Goal: Information Seeking & Learning: Learn about a topic

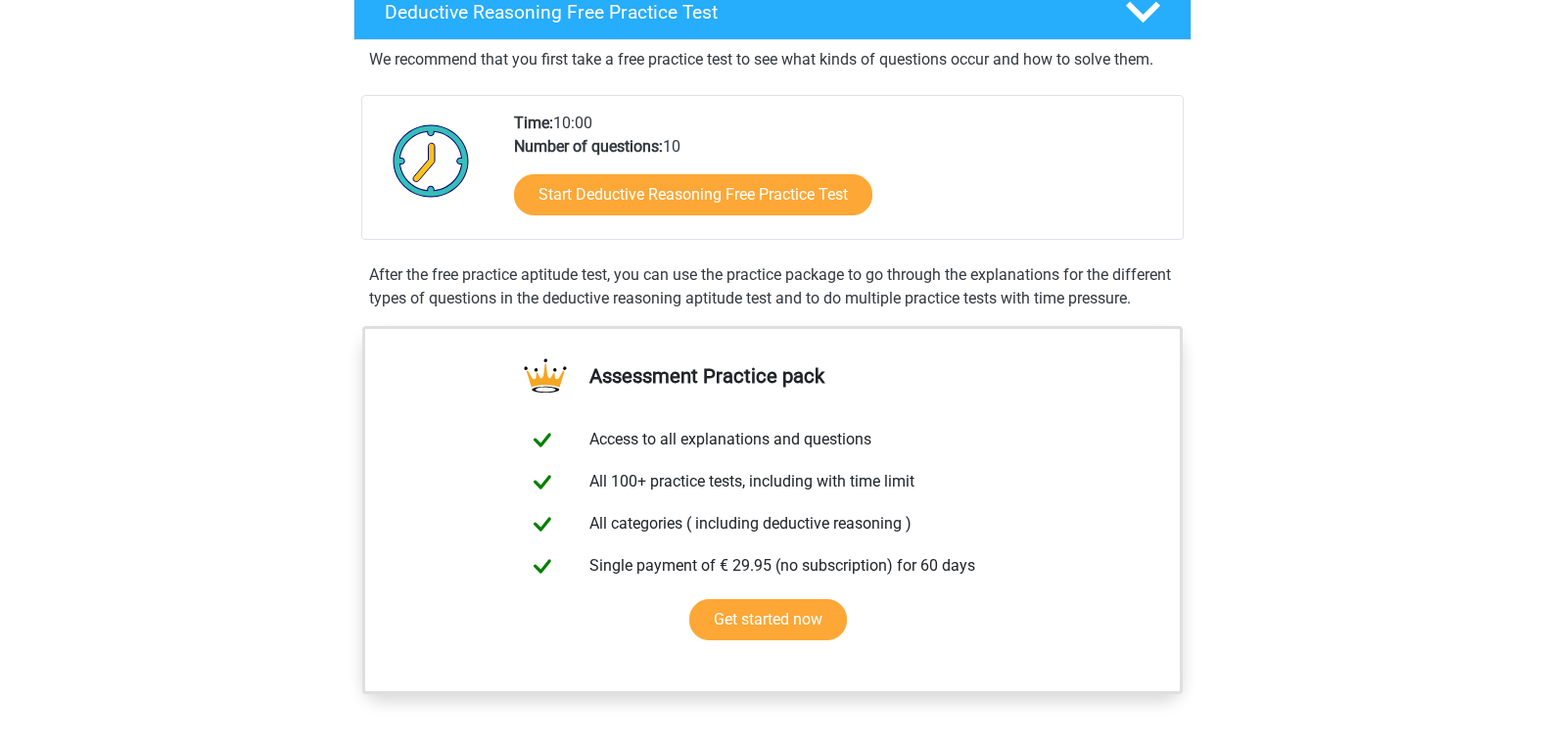
scroll to position [488, 0]
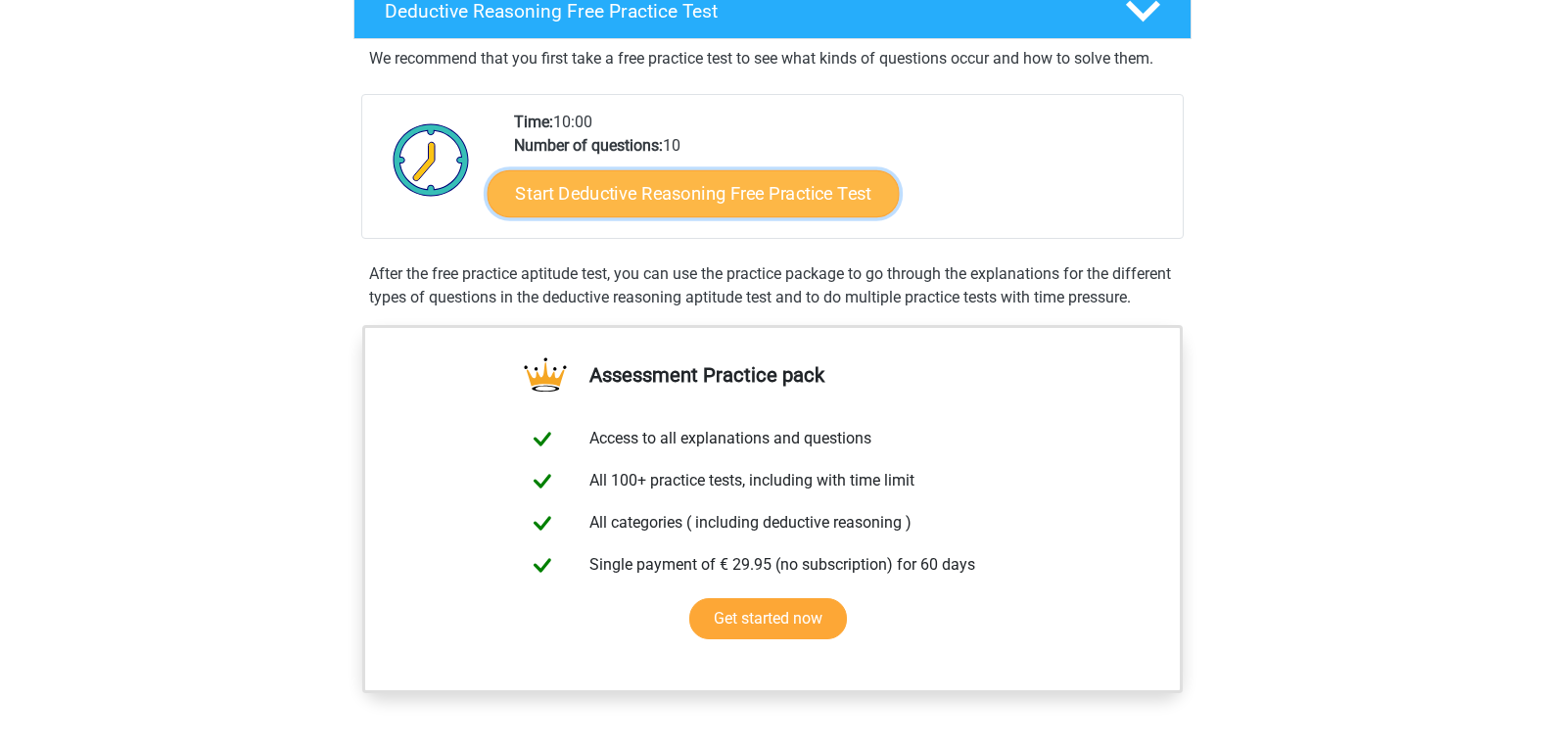
click at [653, 183] on link "Start Deductive Reasoning Free Practice Test" at bounding box center [693, 192] width 412 height 47
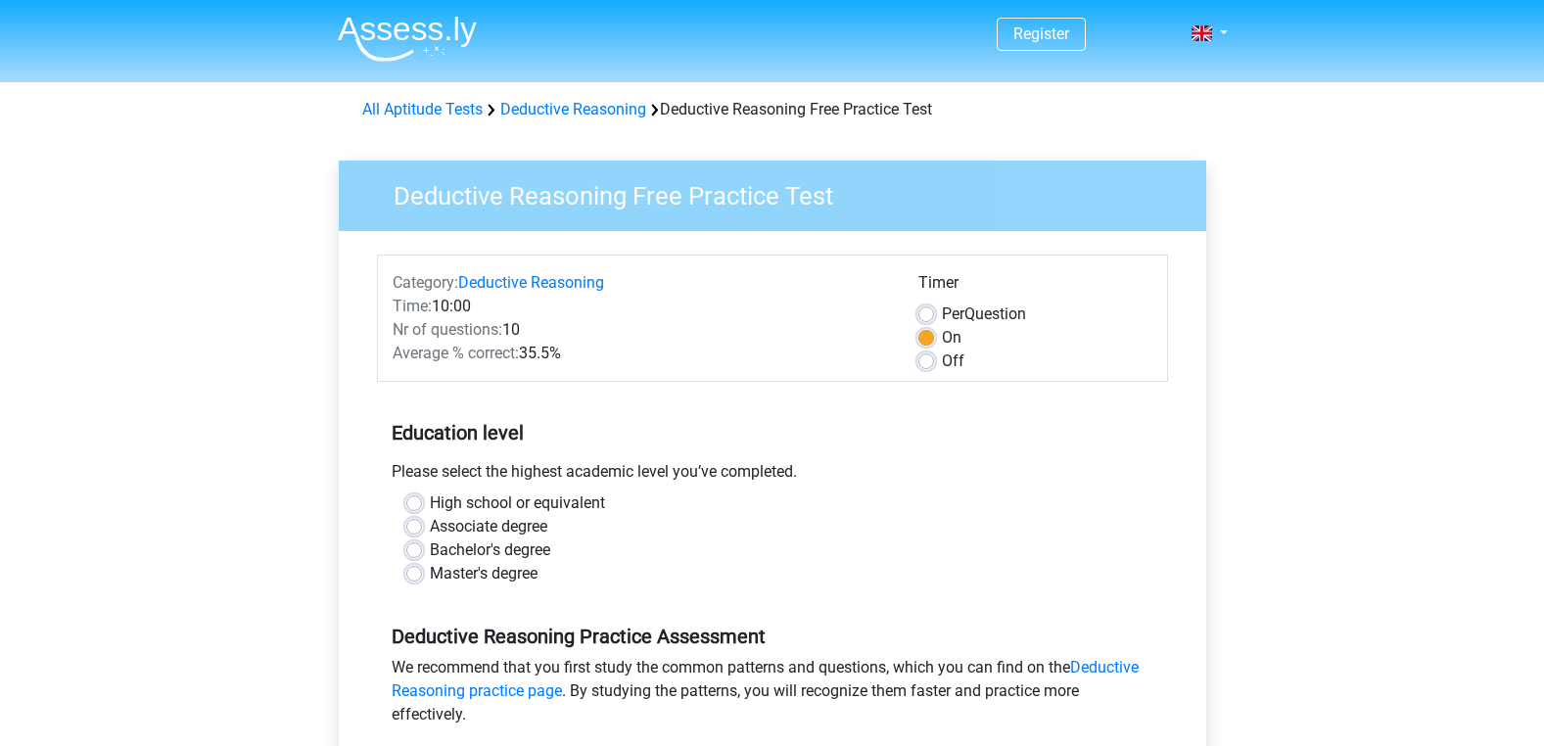
scroll to position [246, 0]
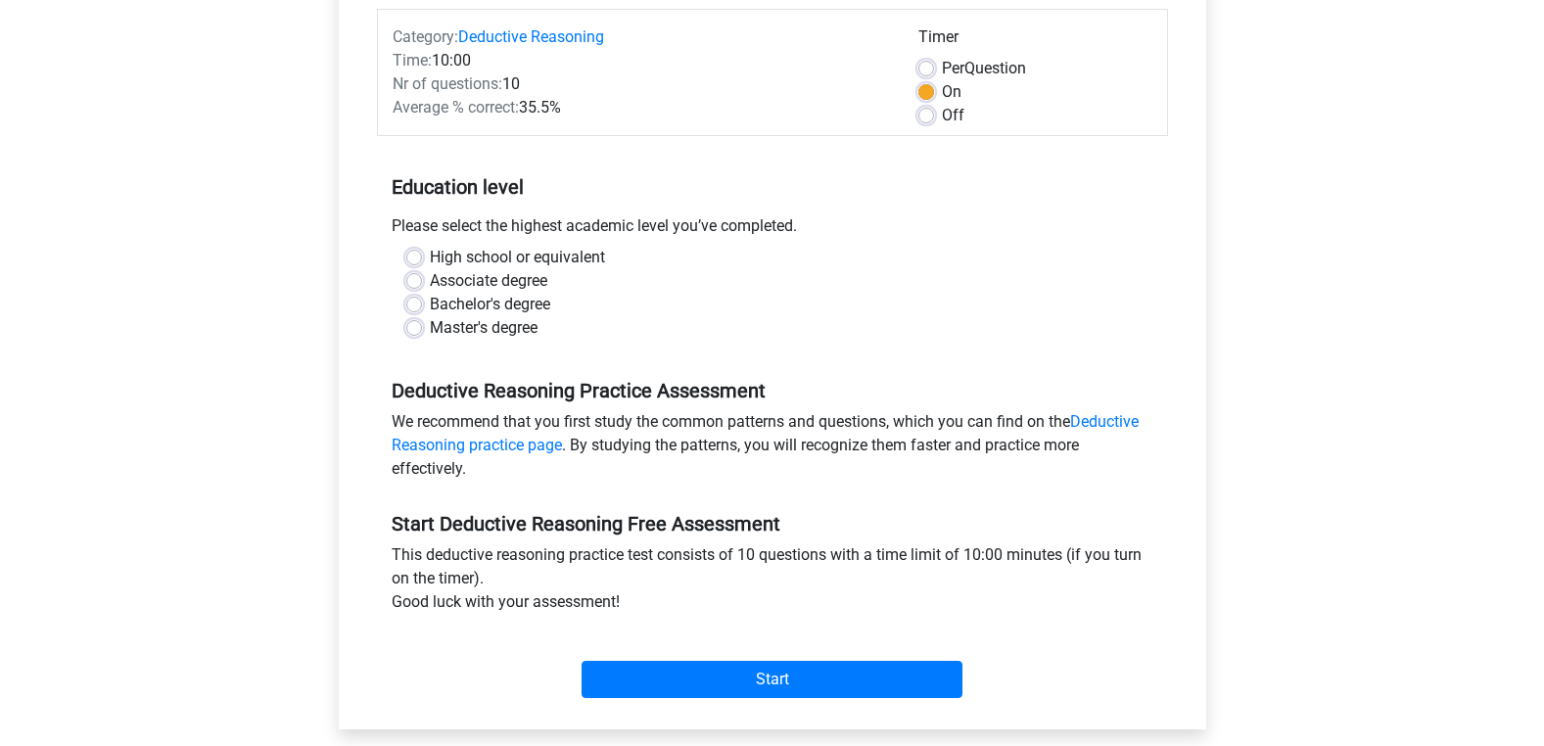
click at [430, 308] on label "Bachelor's degree" at bounding box center [490, 305] width 120 height 24
click at [410, 308] on input "Bachelor's degree" at bounding box center [414, 303] width 16 height 20
radio input "true"
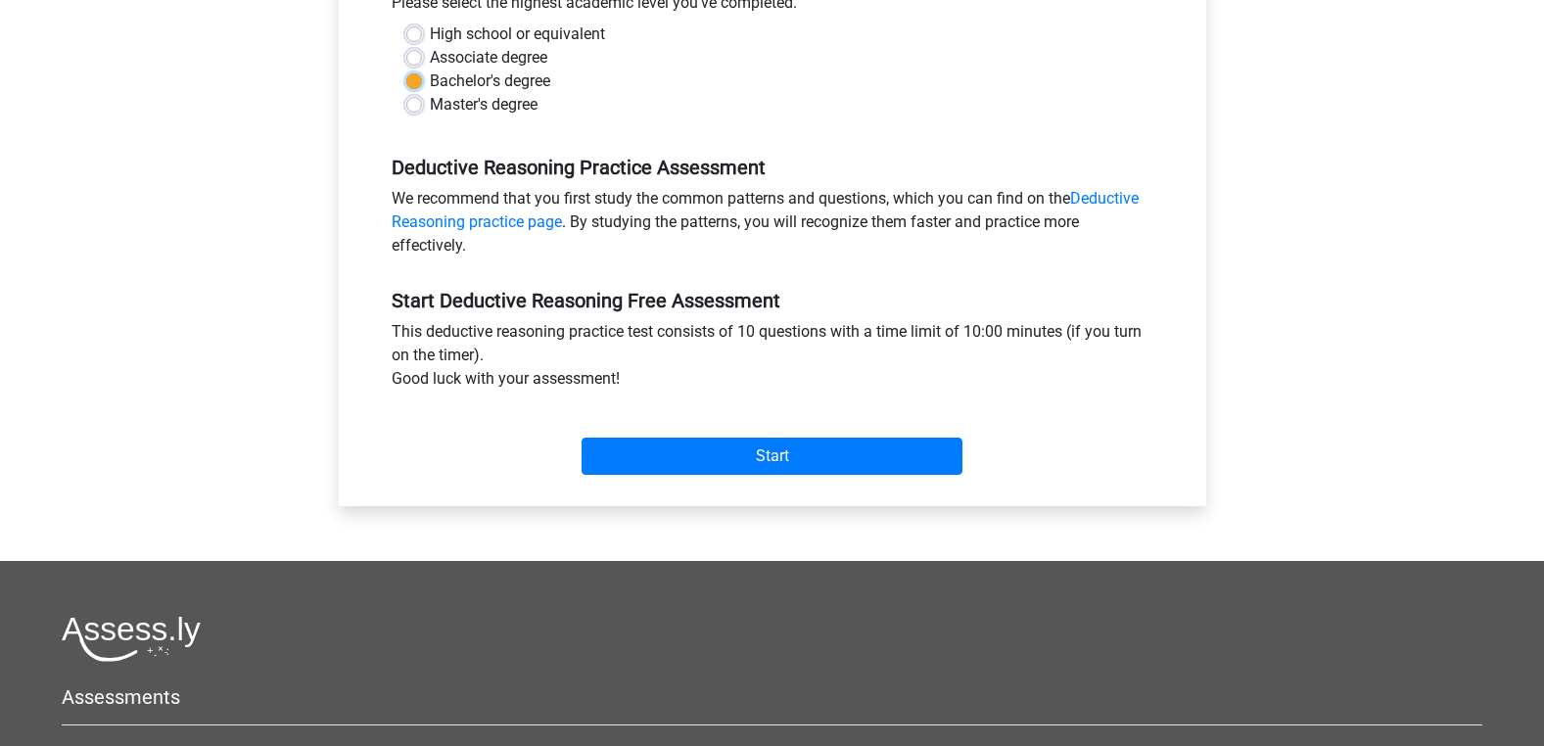
scroll to position [470, 0]
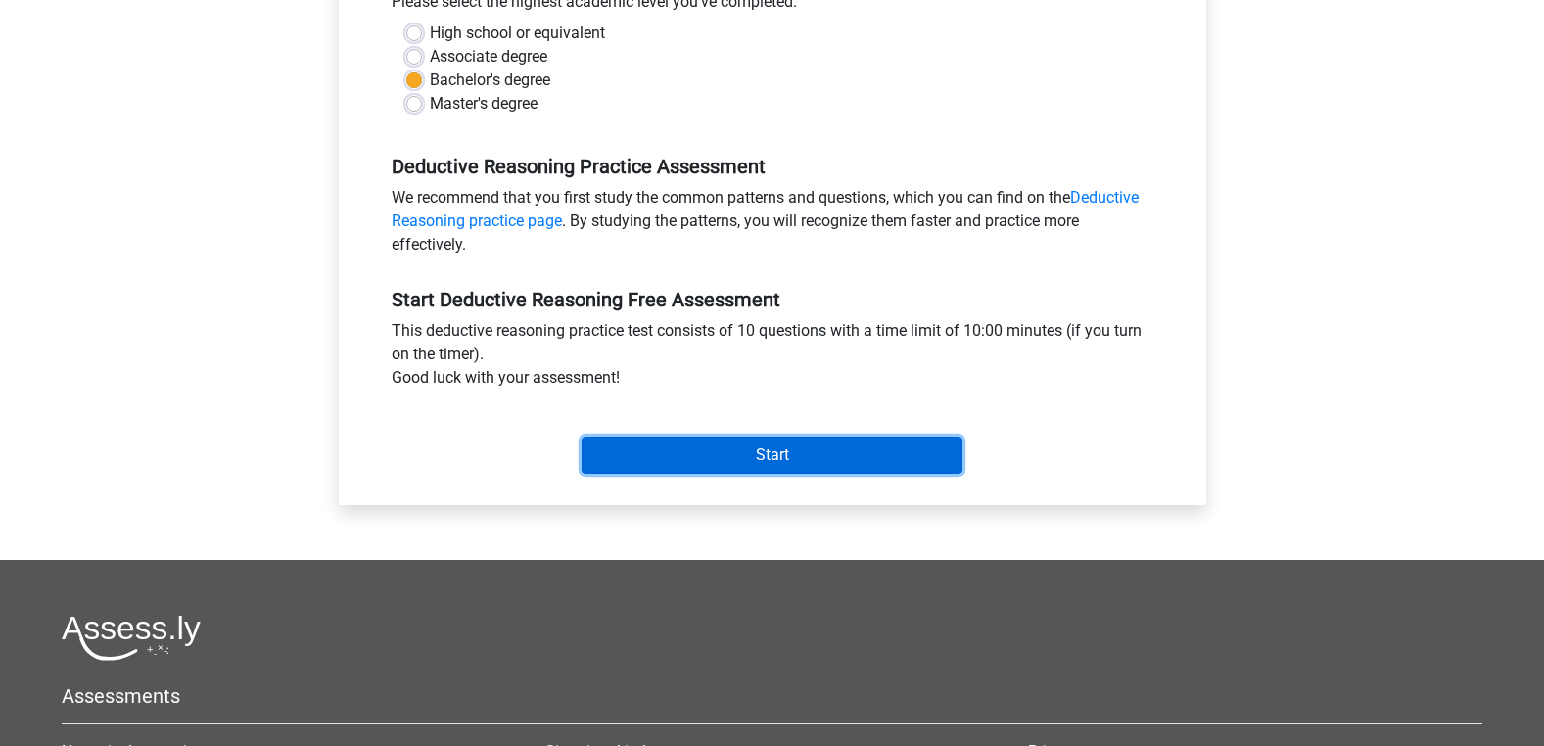
click at [838, 464] on input "Start" at bounding box center [772, 455] width 381 height 37
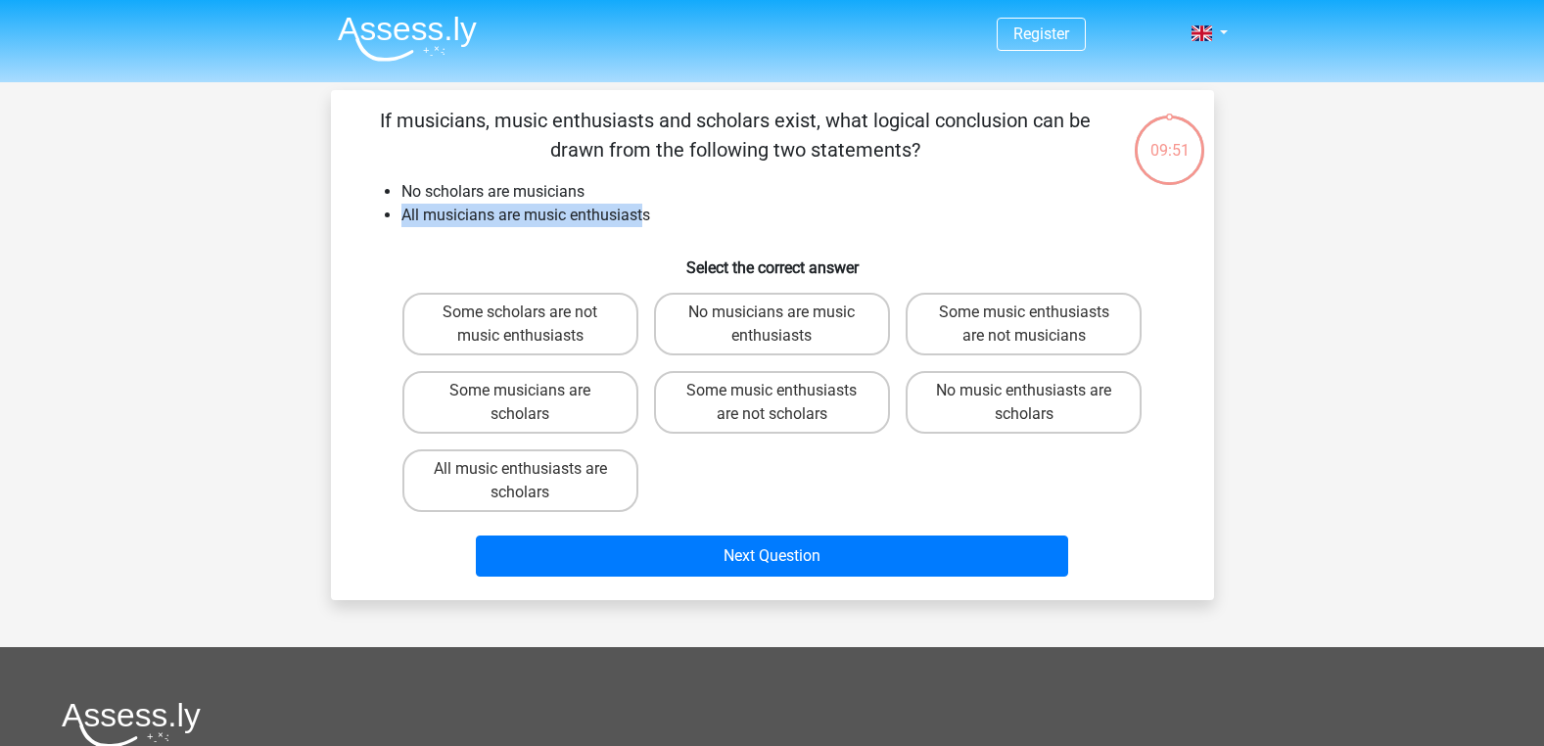
drag, startPoint x: 404, startPoint y: 213, endPoint x: 647, endPoint y: 226, distance: 243.2
click at [647, 226] on li "All musicians are music enthusiasts" at bounding box center [792, 216] width 781 height 24
drag, startPoint x: 647, startPoint y: 226, endPoint x: 641, endPoint y: 243, distance: 17.7
click at [641, 243] on h6 "Select the correct answer" at bounding box center [772, 260] width 821 height 34
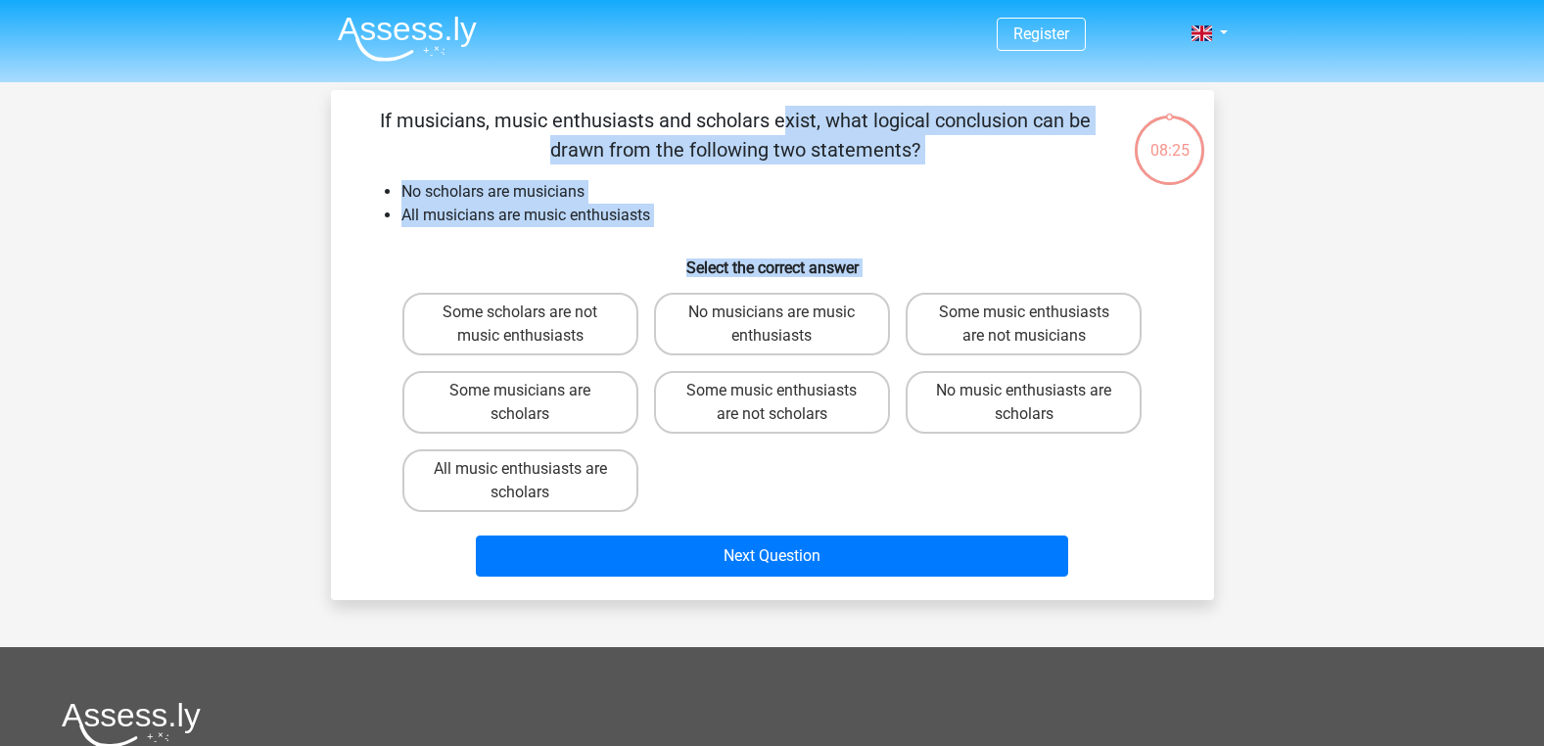
drag, startPoint x: 377, startPoint y: 121, endPoint x: 900, endPoint y: 535, distance: 666.5
click at [904, 543] on div "If musicians, music enthusiasts and scholars exist, what logical conclusion can…" at bounding box center [773, 345] width 868 height 479
drag, startPoint x: 900, startPoint y: 535, endPoint x: 806, endPoint y: 484, distance: 106.9
click at [806, 484] on div "Some scholars are not music enthusiasts No musicians are music enthusiasts Some…" at bounding box center [773, 402] width 756 height 235
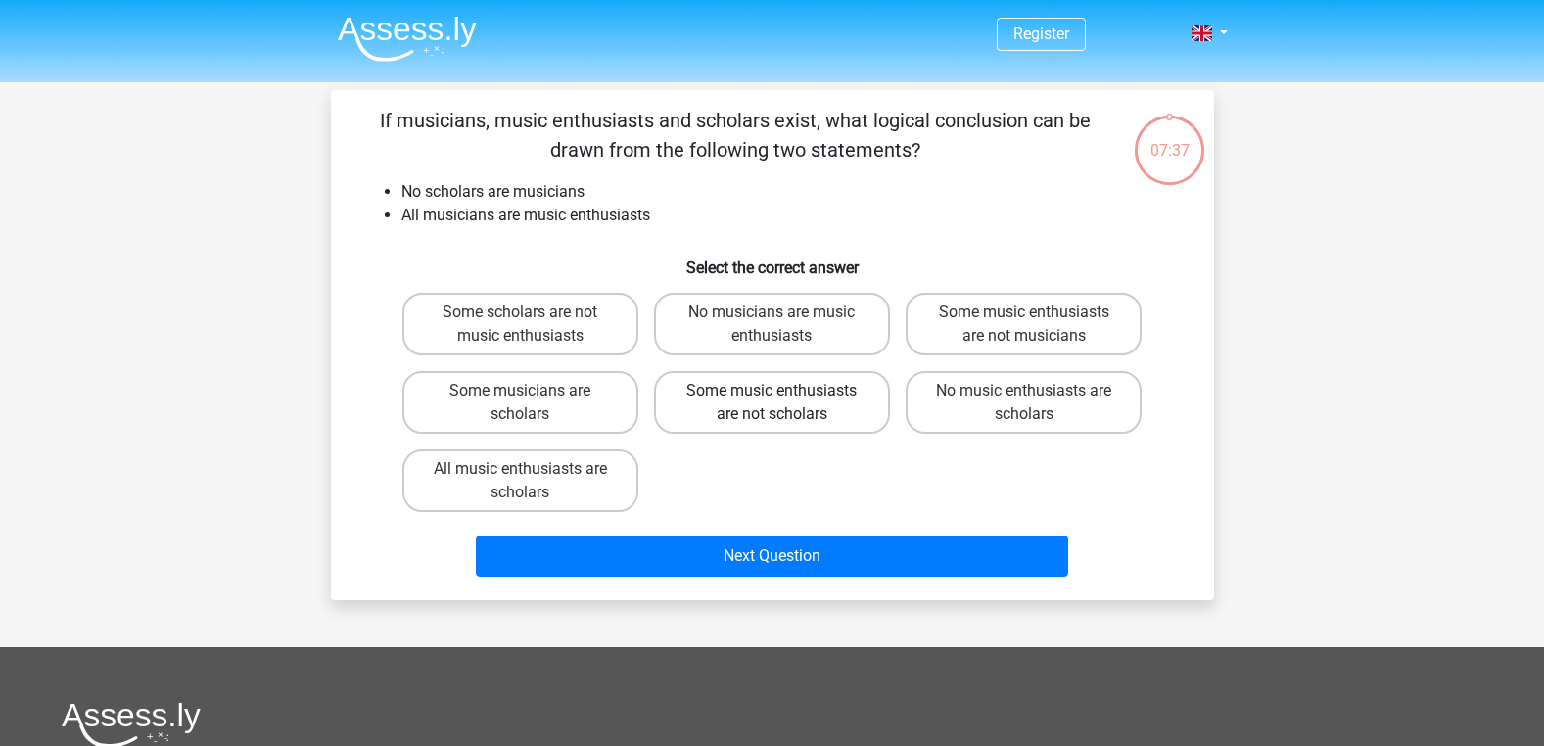
click at [715, 417] on label "Some music enthusiasts are not scholars" at bounding box center [772, 402] width 236 height 63
click at [772, 403] on input "Some music enthusiasts are not scholars" at bounding box center [778, 397] width 13 height 13
radio input "true"
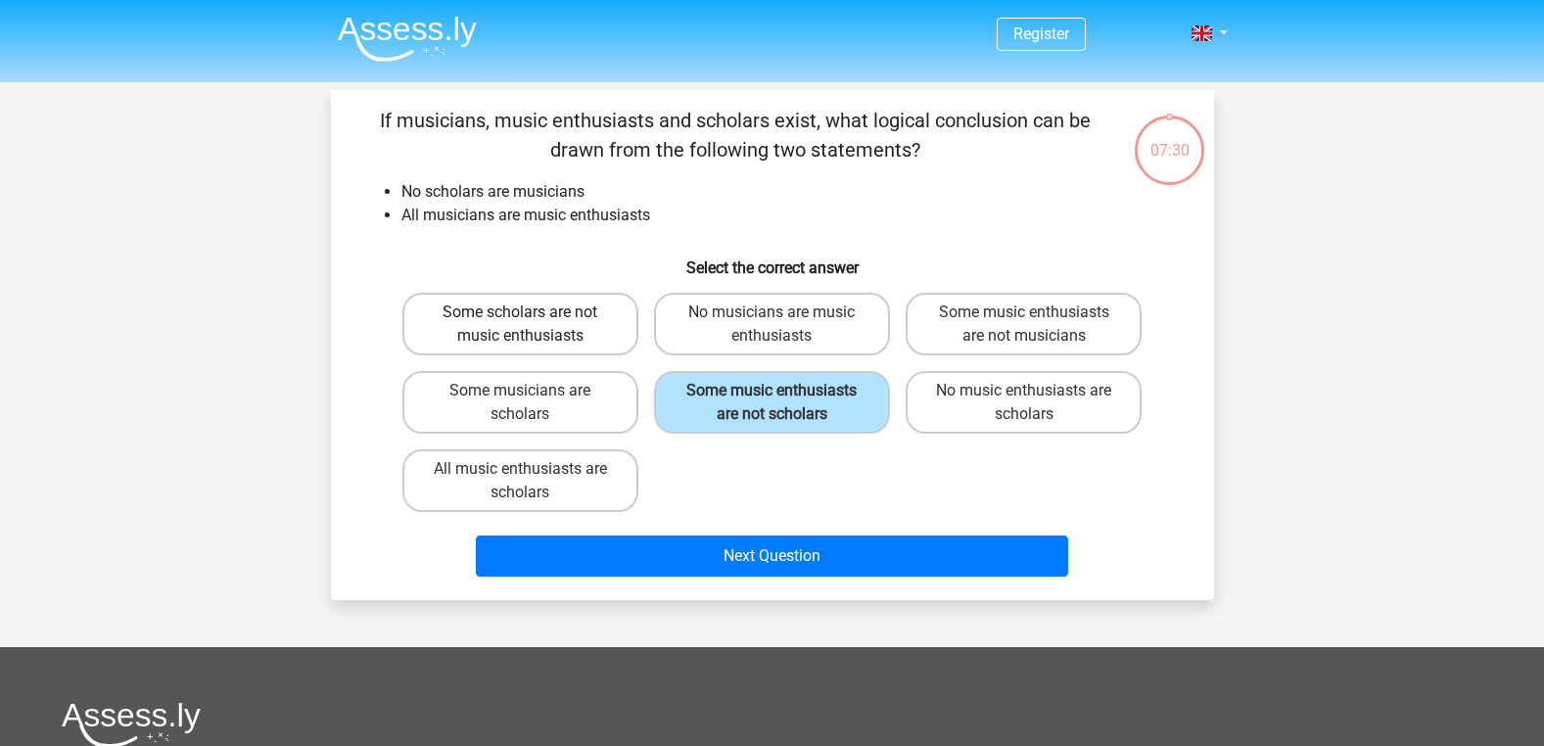
click at [626, 337] on label "Some scholars are not music enthusiasts" at bounding box center [520, 324] width 236 height 63
click at [533, 325] on input "Some scholars are not music enthusiasts" at bounding box center [526, 318] width 13 height 13
radio input "true"
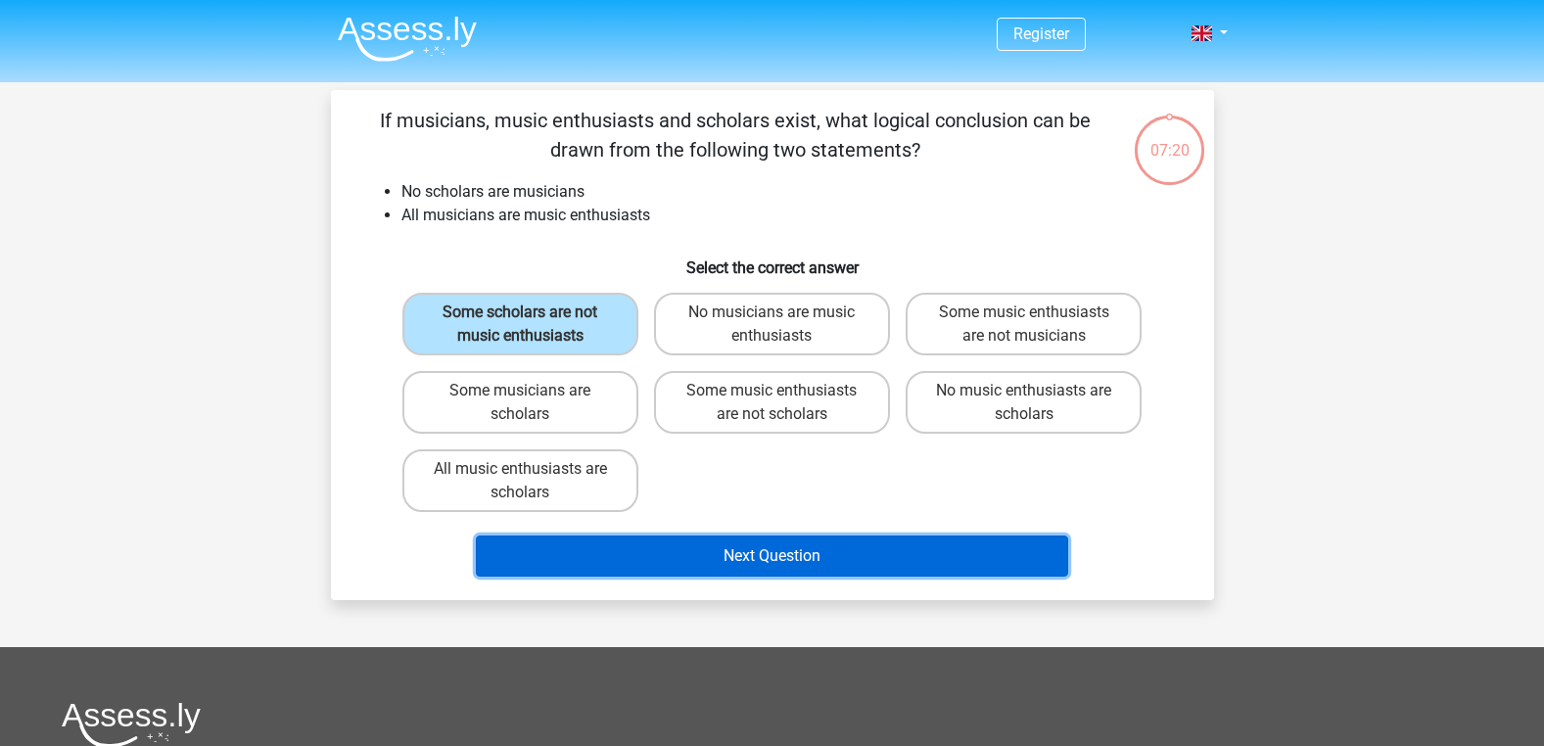
click at [697, 543] on button "Next Question" at bounding box center [772, 556] width 592 height 41
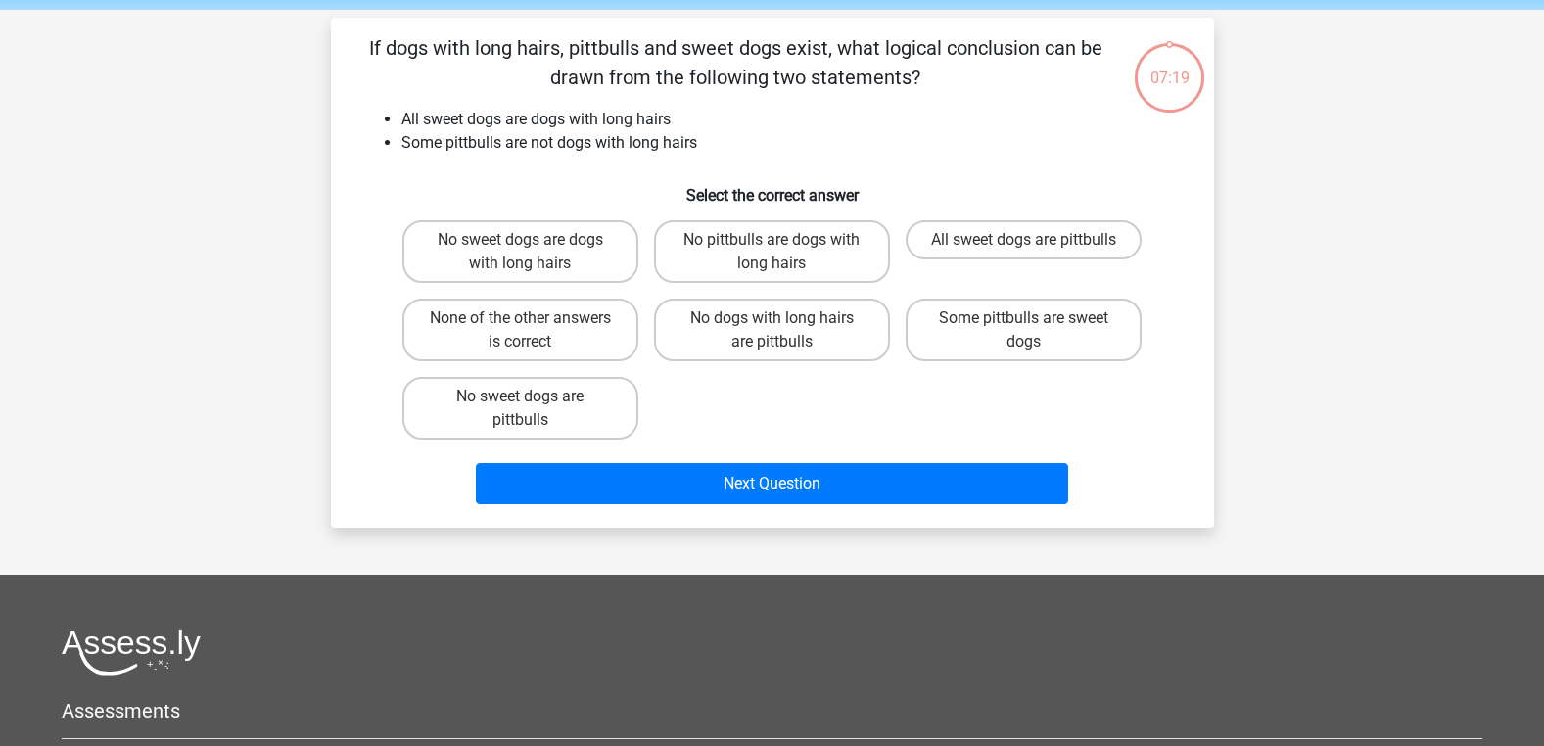
scroll to position [71, 0]
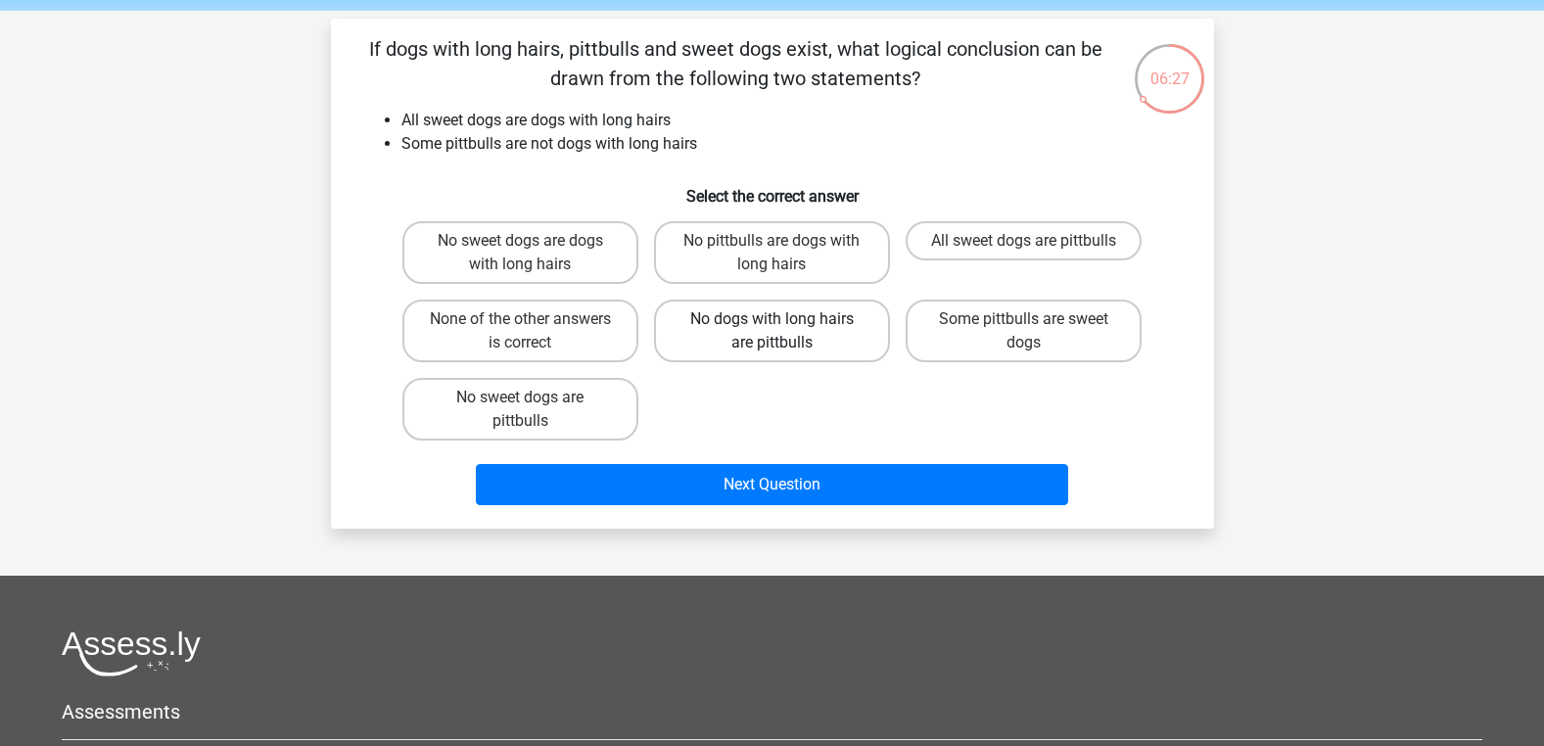
click at [755, 342] on label "No dogs with long hairs are pittbulls" at bounding box center [772, 331] width 236 height 63
click at [772, 332] on input "No dogs with long hairs are pittbulls" at bounding box center [778, 325] width 13 height 13
radio input "true"
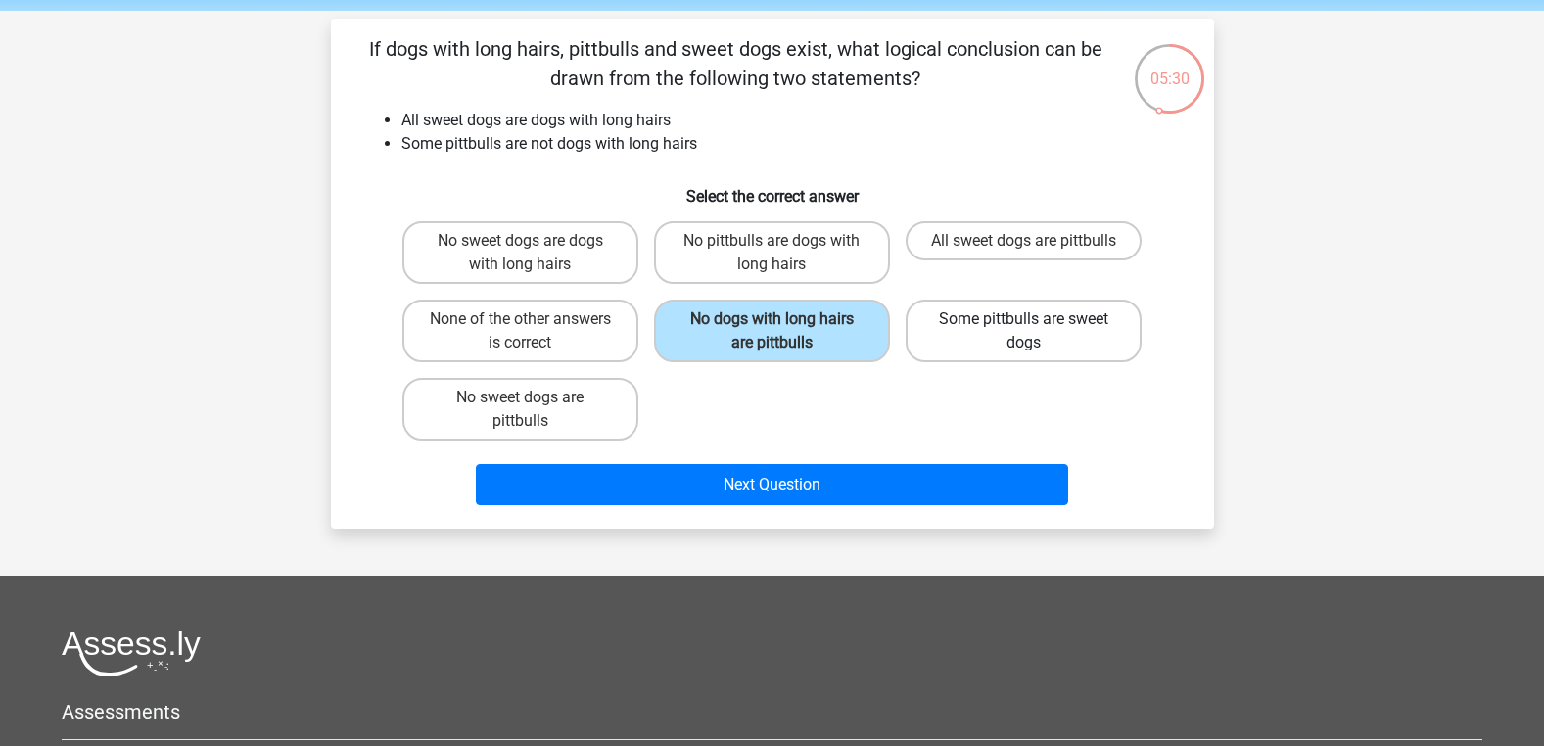
click at [1003, 328] on label "Some pittbulls are sweet dogs" at bounding box center [1024, 331] width 236 height 63
click at [1024, 328] on input "Some pittbulls are sweet dogs" at bounding box center [1030, 325] width 13 height 13
radio input "true"
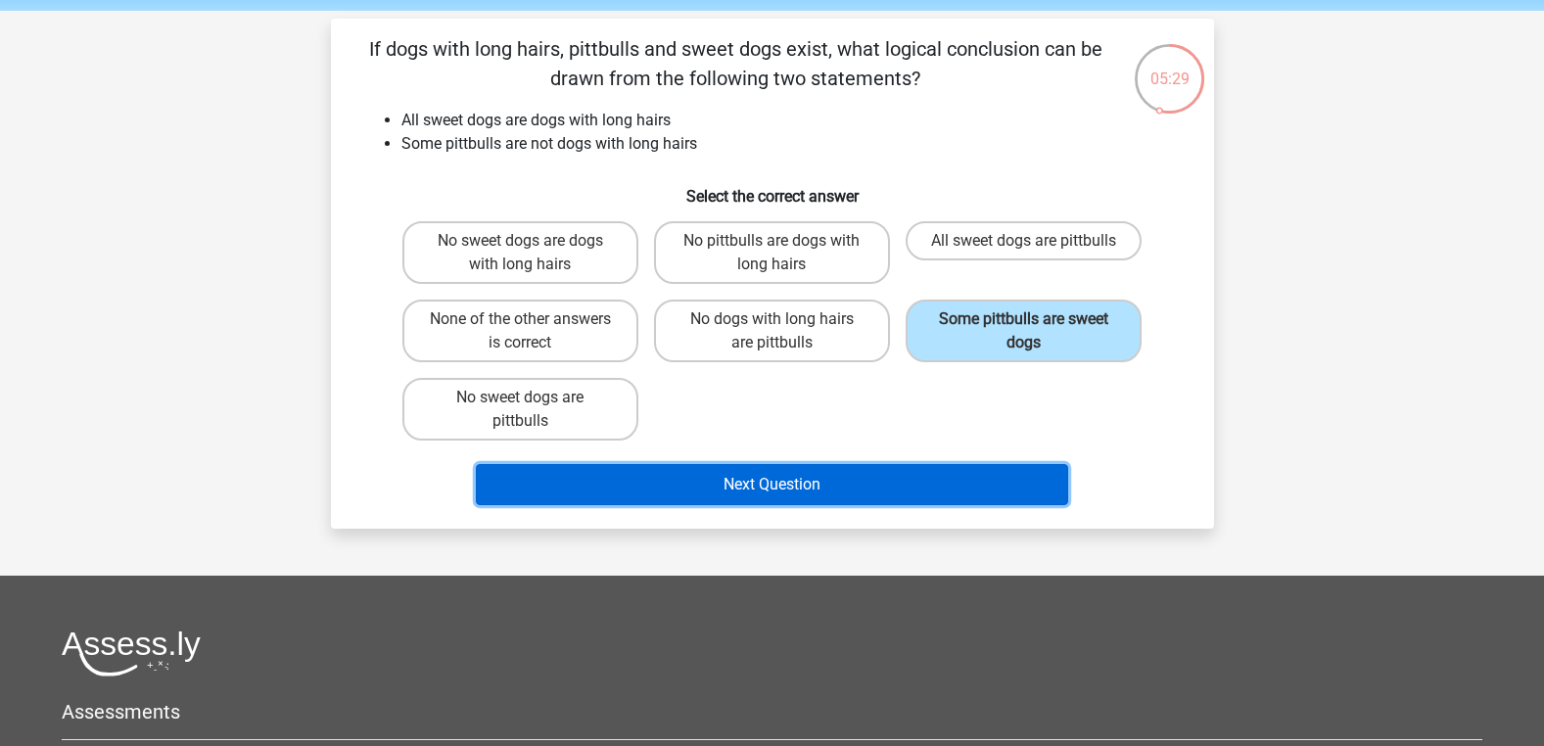
click at [893, 496] on button "Next Question" at bounding box center [772, 484] width 592 height 41
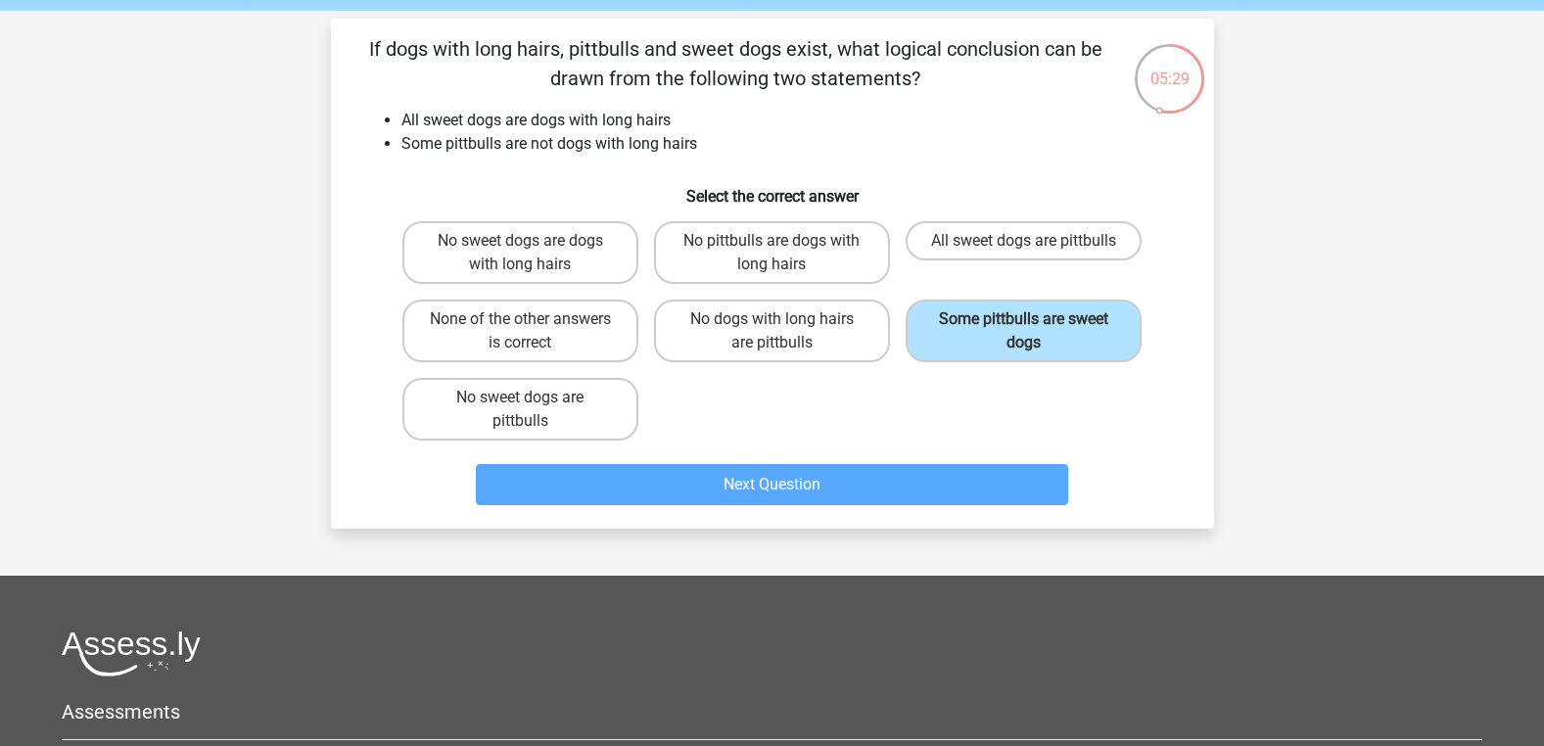
scroll to position [90, 0]
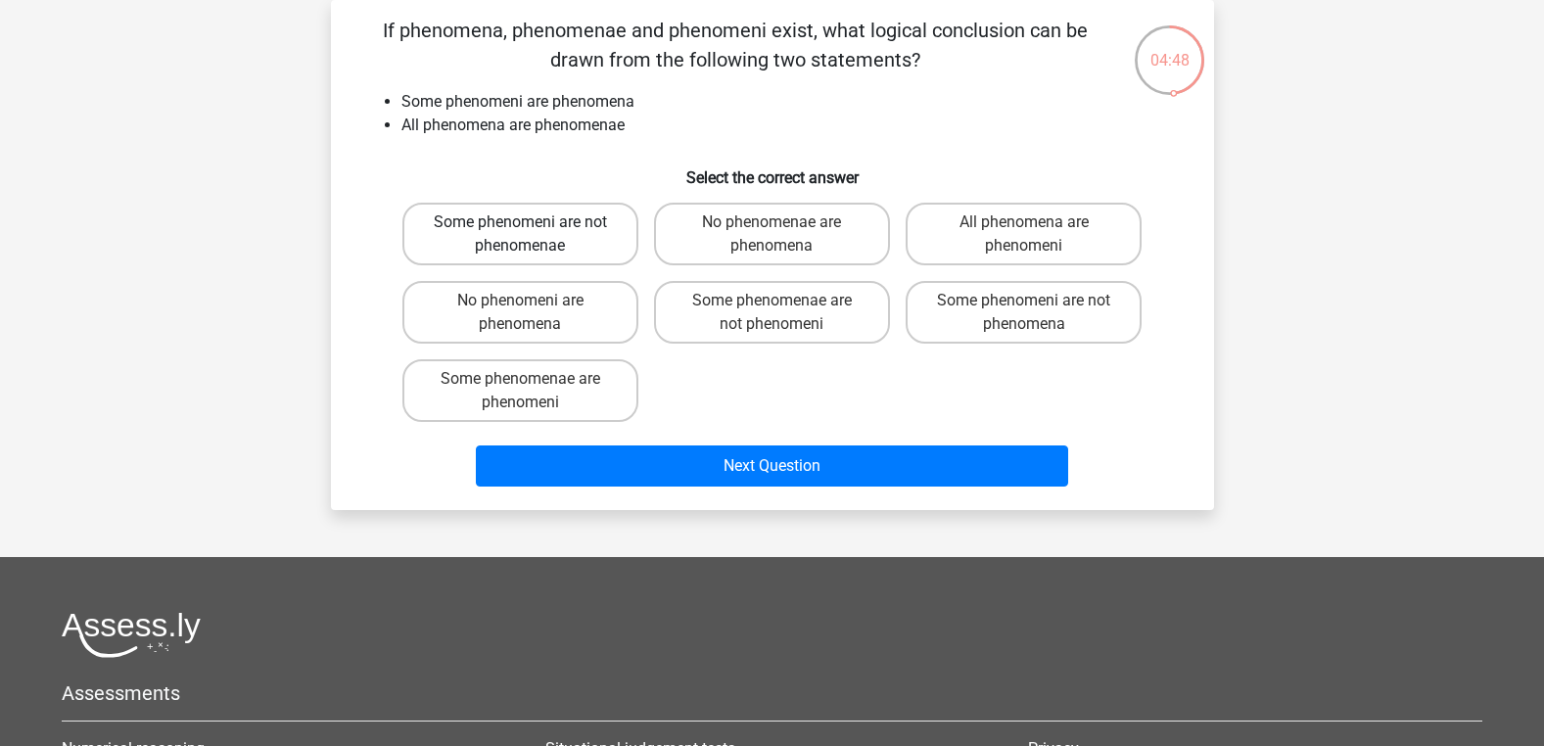
click at [481, 247] on label "Some phenomeni are not phenomenae" at bounding box center [520, 234] width 236 height 63
click at [520, 235] on input "Some phenomeni are not phenomenae" at bounding box center [526, 228] width 13 height 13
radio input "true"
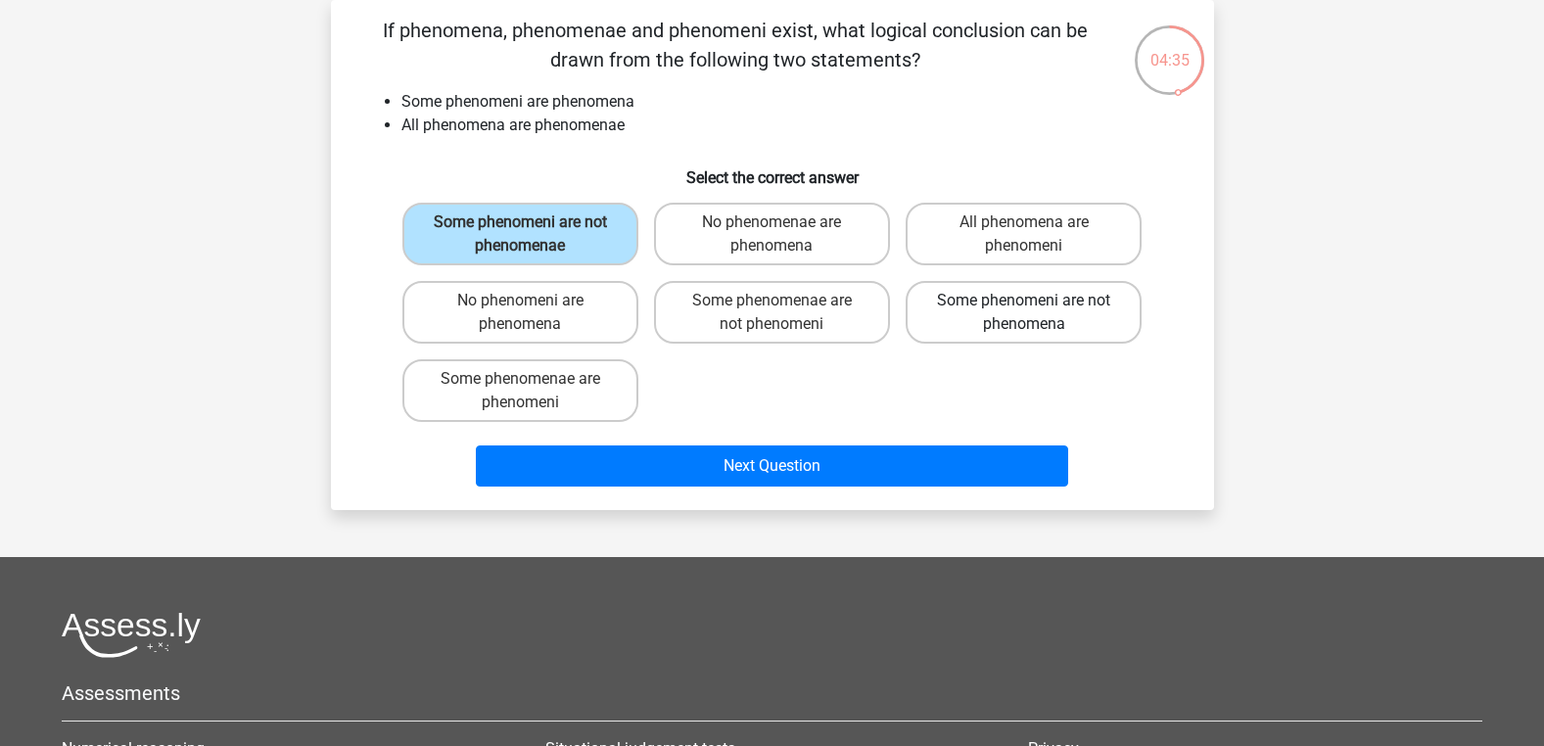
click at [934, 307] on label "Some phenomeni are not phenomena" at bounding box center [1024, 312] width 236 height 63
click at [1024, 307] on input "Some phenomeni are not phenomena" at bounding box center [1030, 307] width 13 height 13
radio input "true"
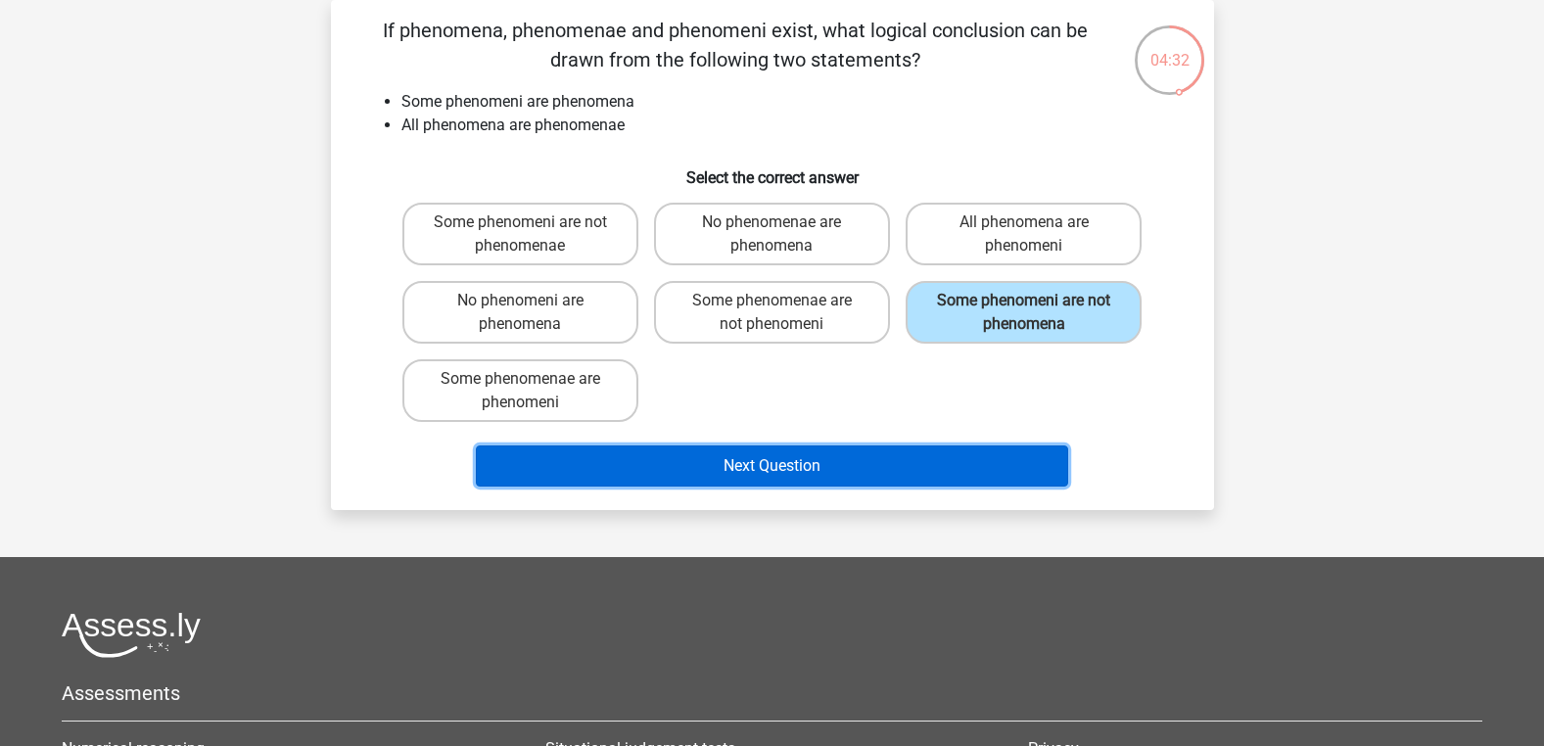
click at [762, 460] on button "Next Question" at bounding box center [772, 466] width 592 height 41
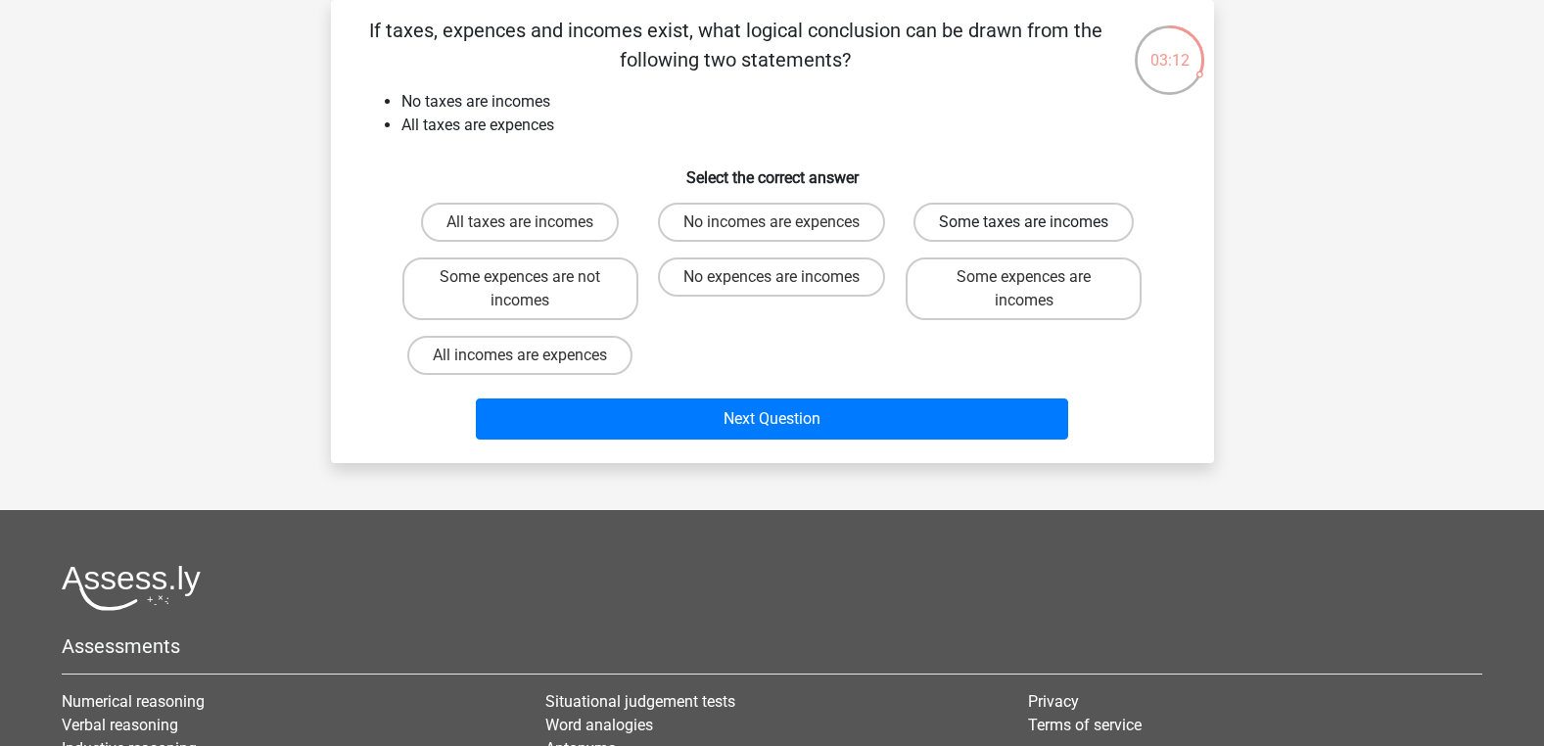
click at [959, 224] on label "Some taxes are incomes" at bounding box center [1024, 222] width 220 height 39
click at [1024, 224] on input "Some taxes are incomes" at bounding box center [1030, 228] width 13 height 13
radio input "true"
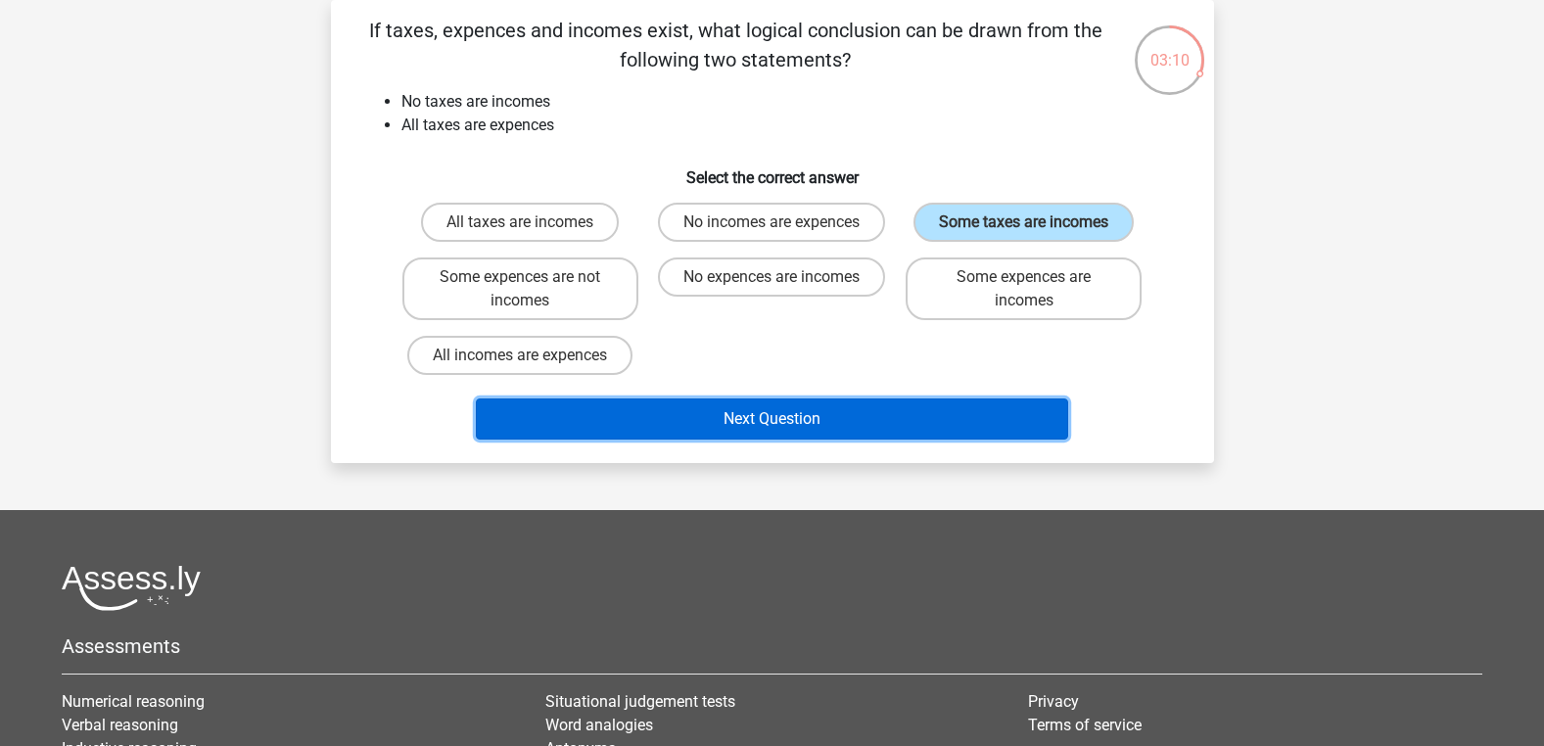
click at [771, 421] on button "Next Question" at bounding box center [772, 419] width 592 height 41
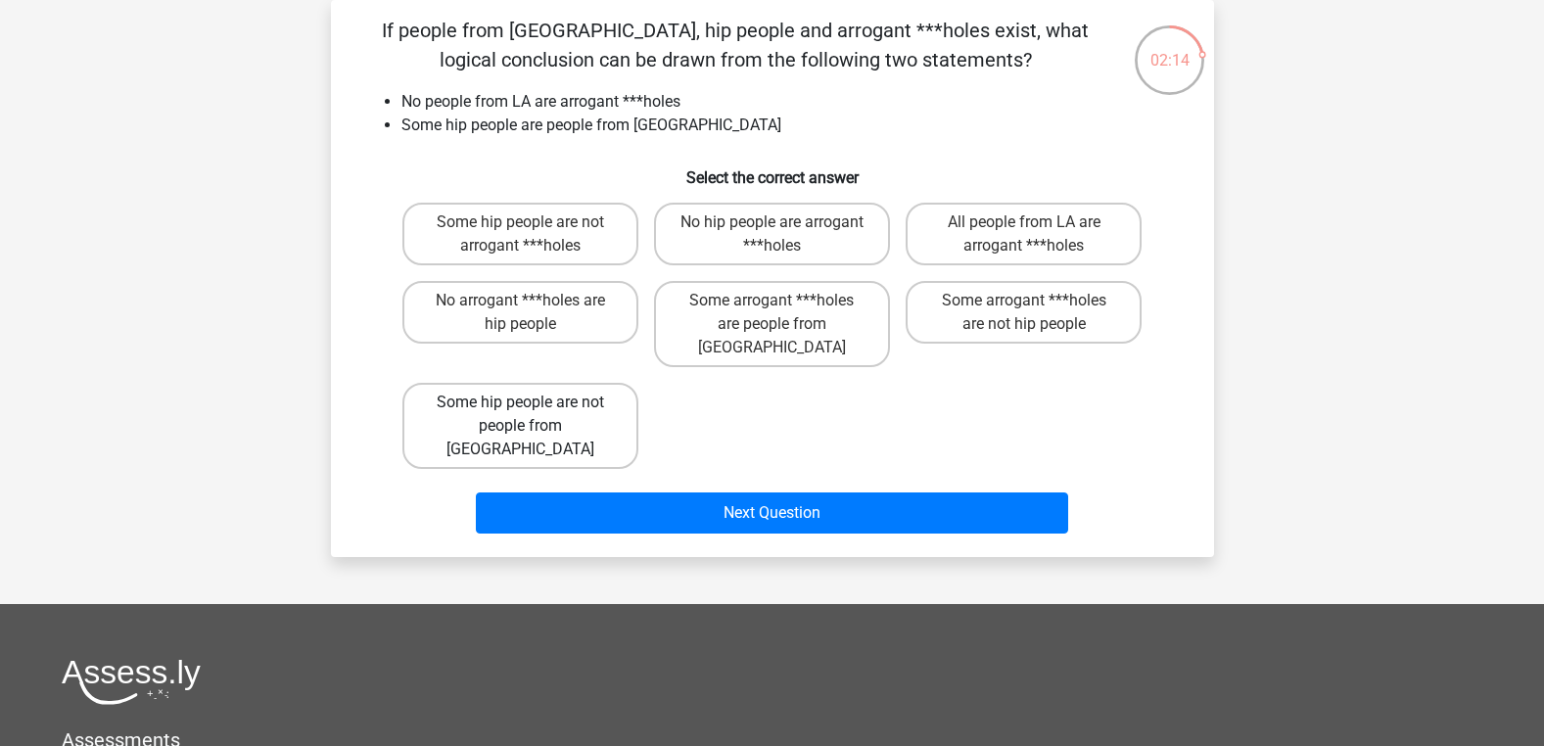
click at [546, 388] on label "Some hip people are not people from LA" at bounding box center [520, 426] width 236 height 86
click at [533, 402] on input "Some hip people are not people from LA" at bounding box center [526, 408] width 13 height 13
radio input "true"
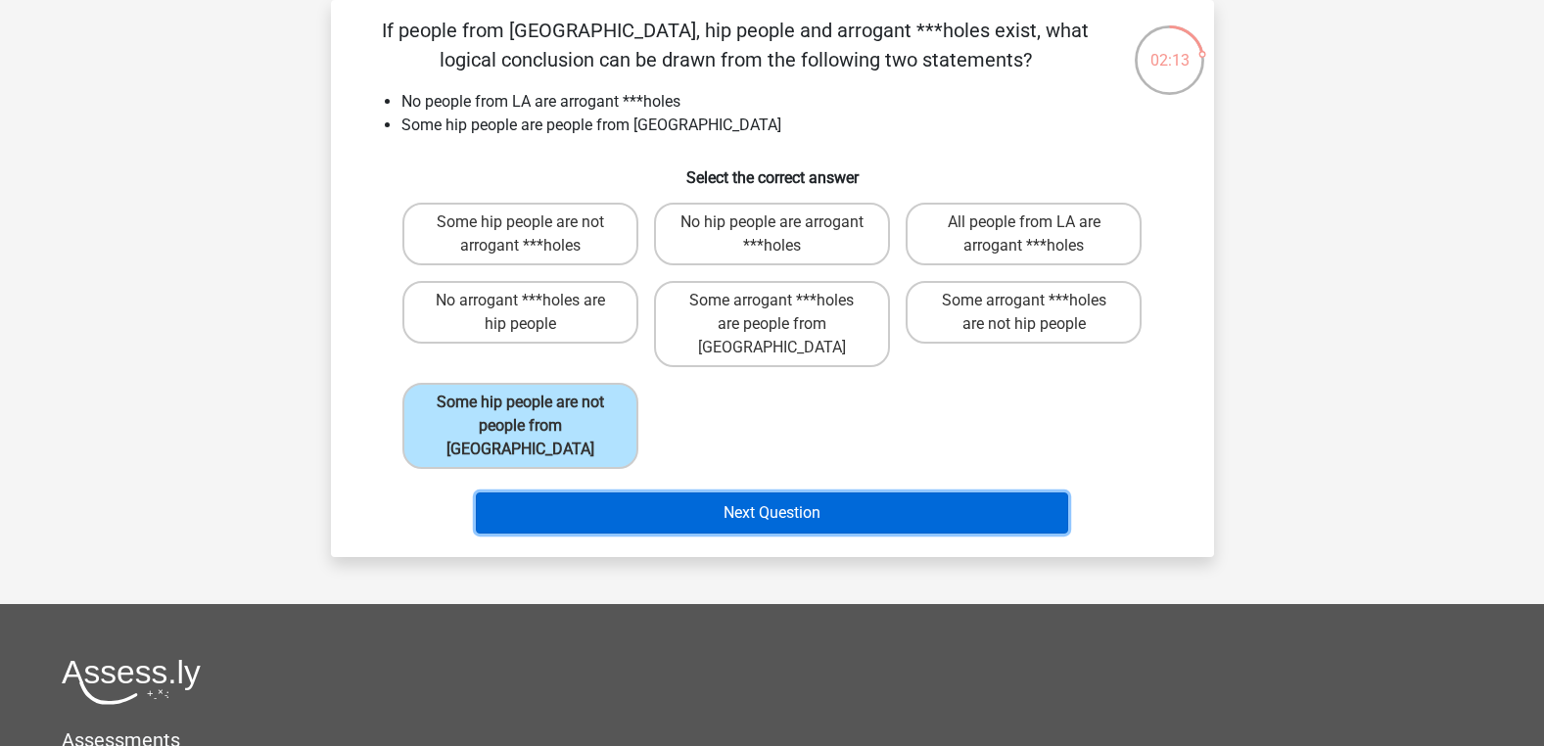
click at [753, 493] on button "Next Question" at bounding box center [772, 513] width 592 height 41
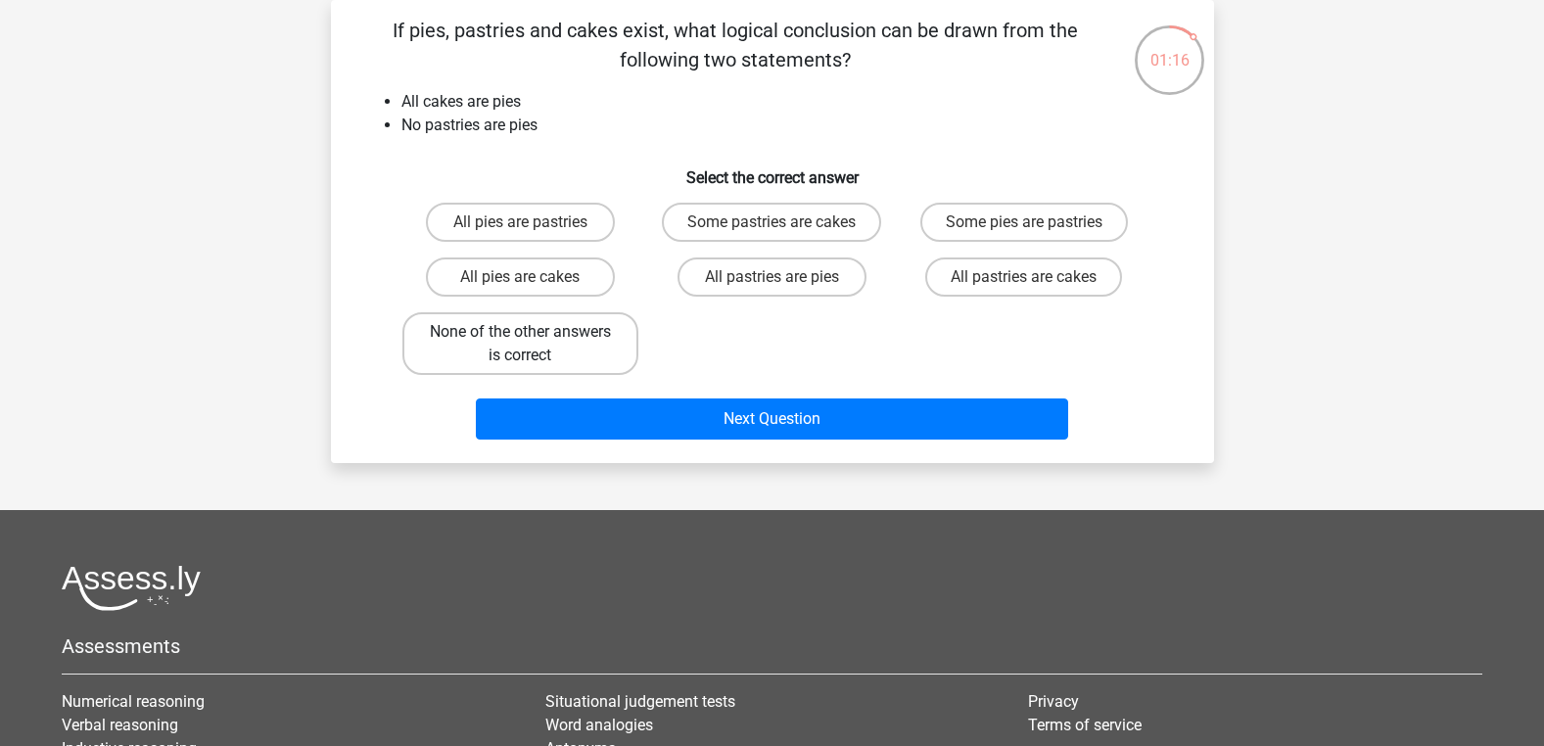
click at [571, 350] on label "None of the other answers is correct" at bounding box center [520, 343] width 236 height 63
click at [533, 345] on input "None of the other answers is correct" at bounding box center [526, 338] width 13 height 13
radio input "true"
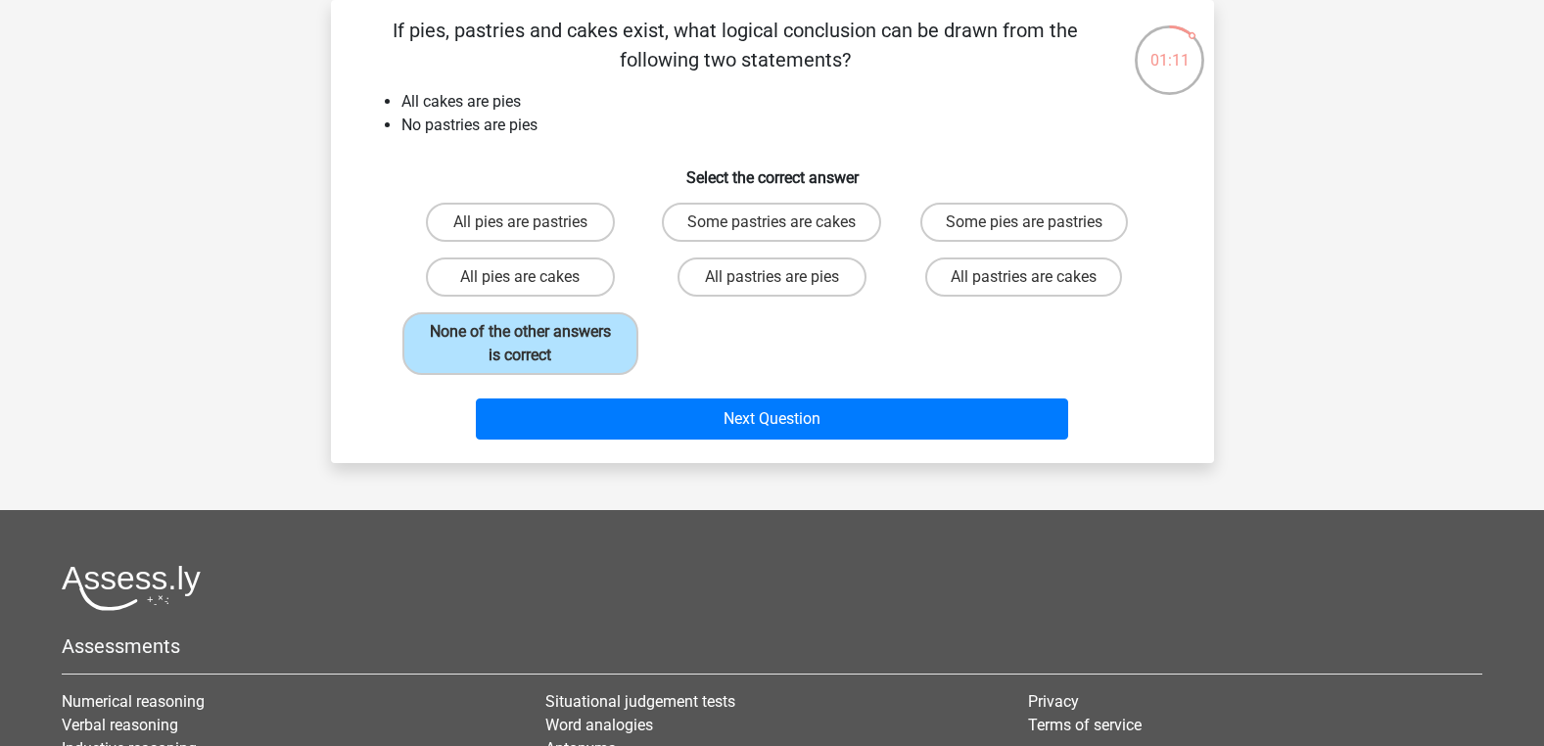
click at [533, 286] on input "All pies are cakes" at bounding box center [526, 283] width 13 height 13
radio input "true"
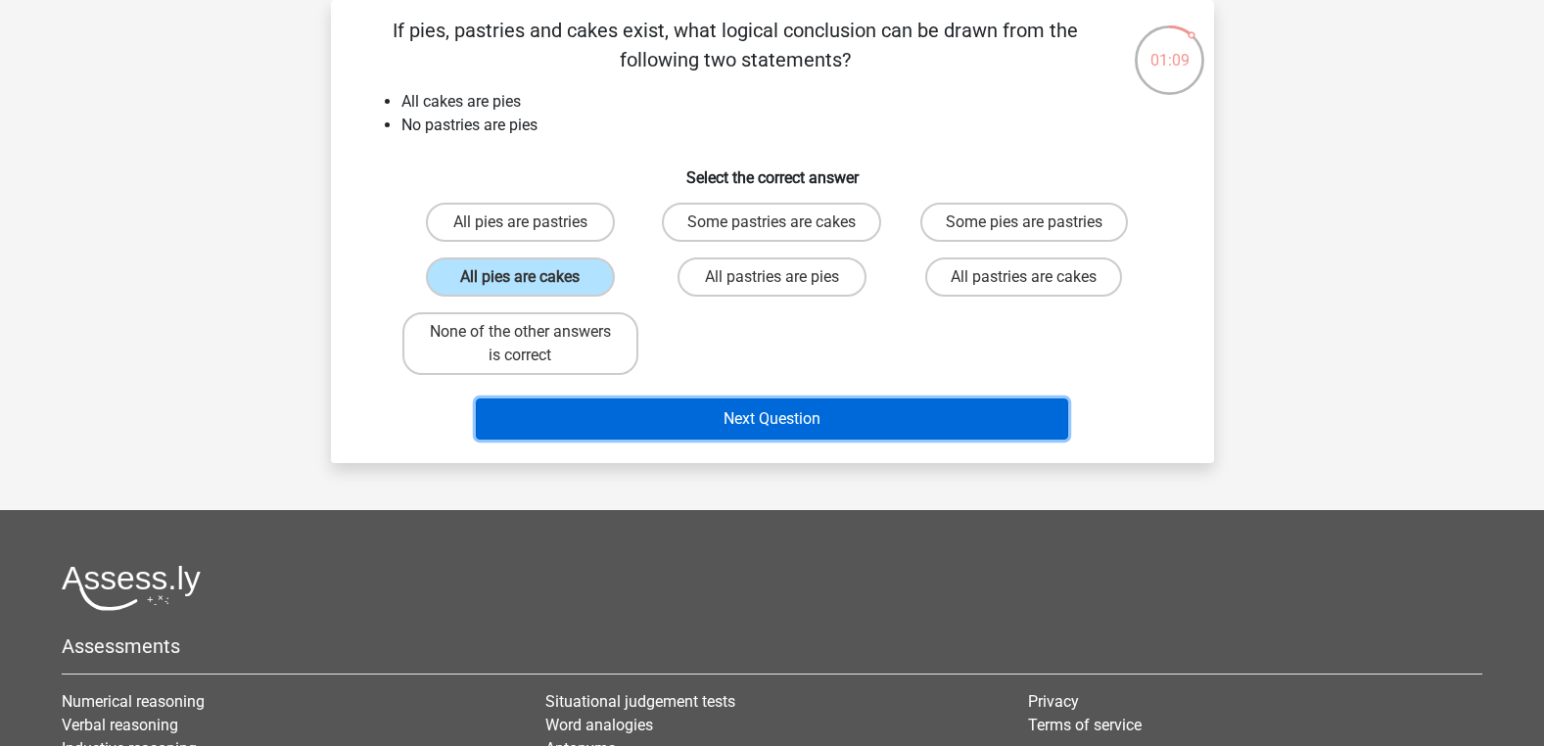
click at [669, 413] on button "Next Question" at bounding box center [772, 419] width 592 height 41
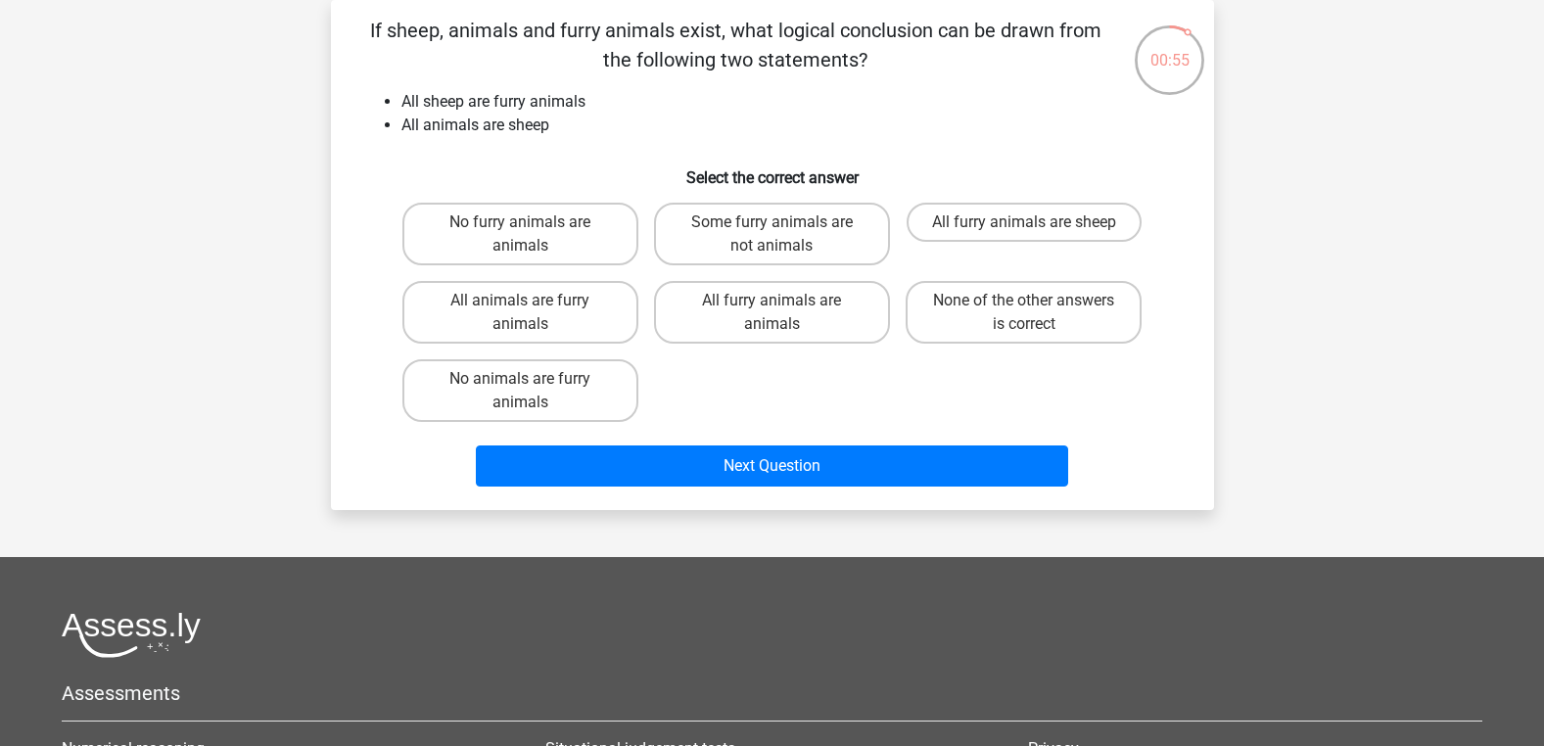
click at [1034, 234] on input "All furry animals are sheep" at bounding box center [1030, 228] width 13 height 13
radio input "true"
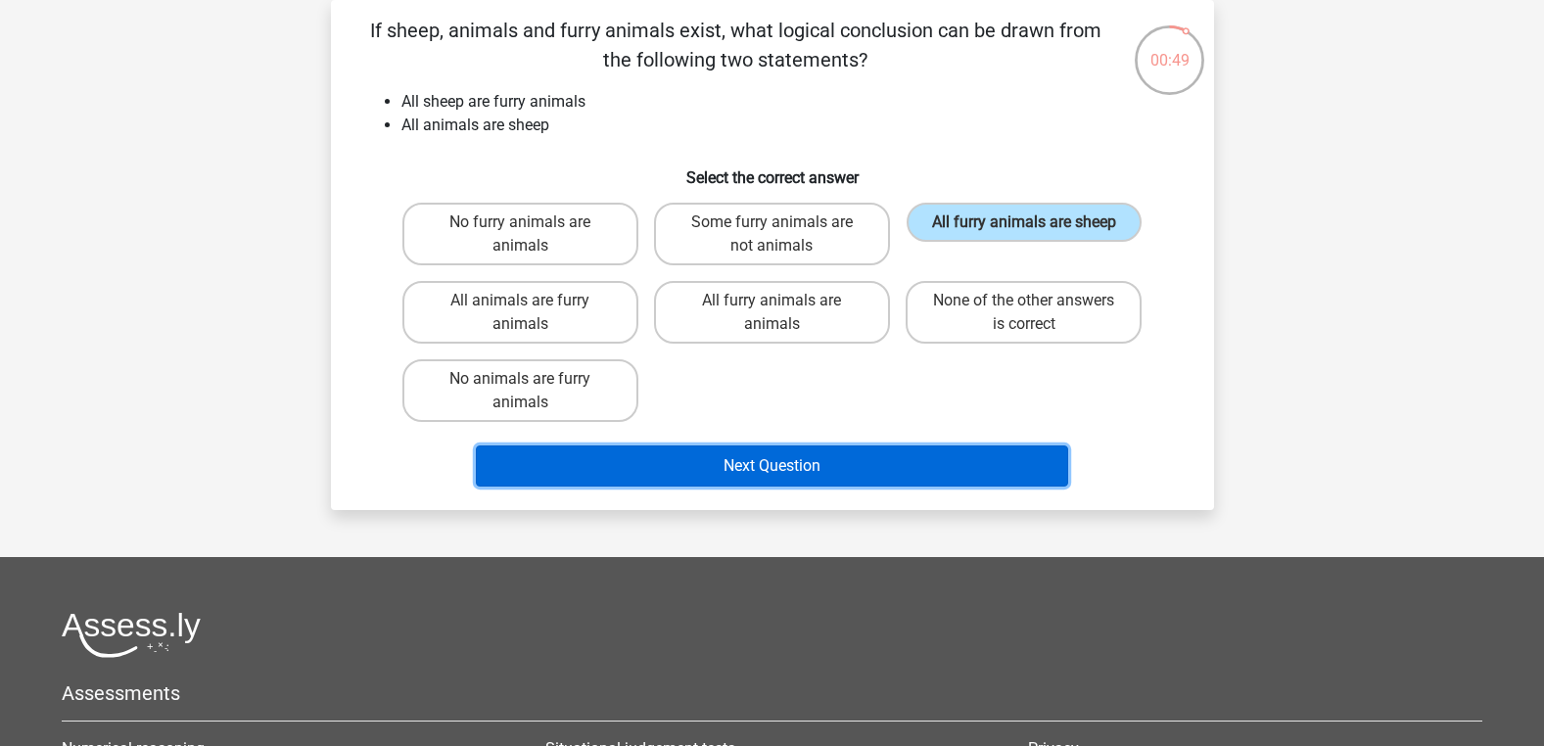
click at [818, 473] on button "Next Question" at bounding box center [772, 466] width 592 height 41
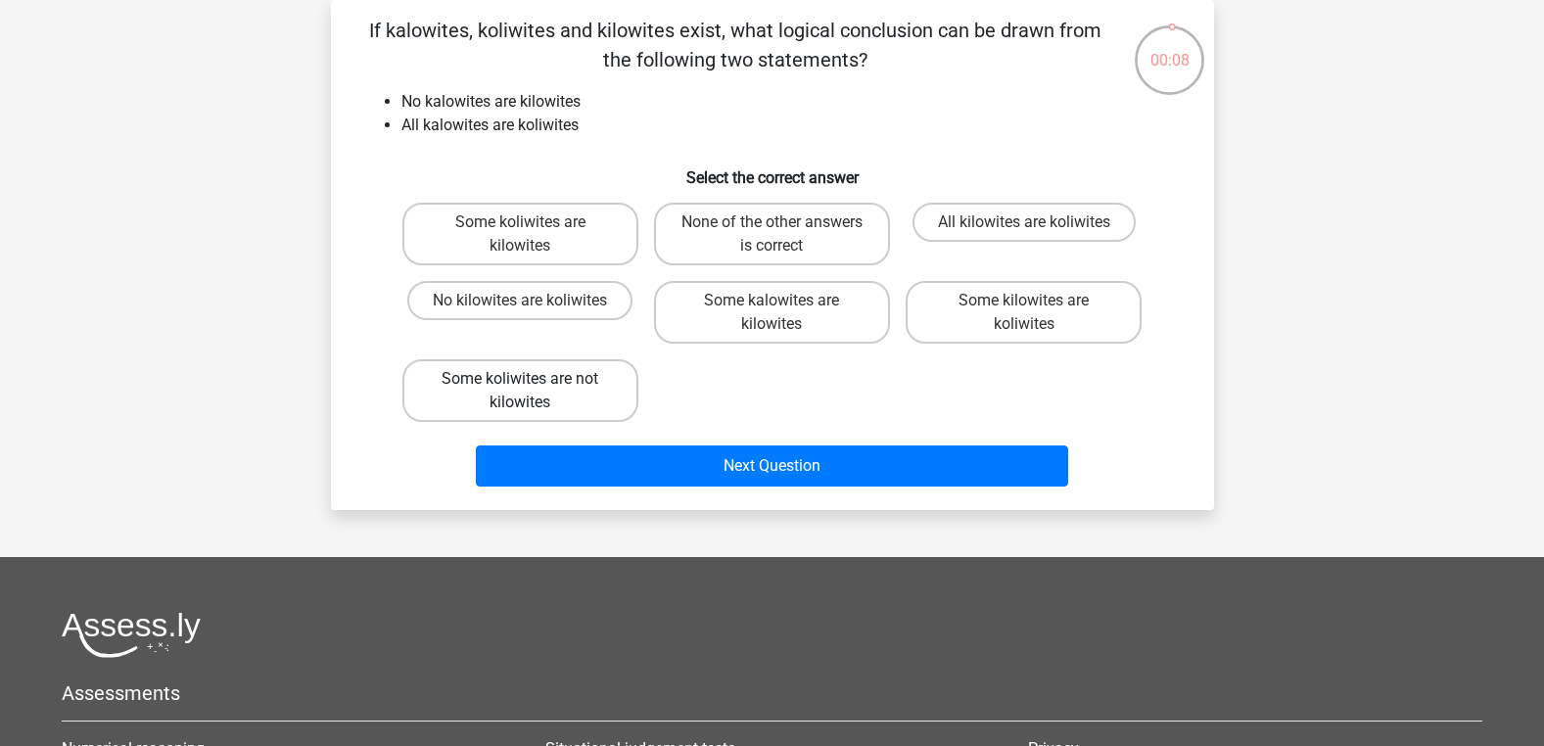
click at [589, 389] on label "Some koliwites are not kilowites" at bounding box center [520, 390] width 236 height 63
click at [533, 389] on input "Some koliwites are not kilowites" at bounding box center [526, 385] width 13 height 13
radio input "true"
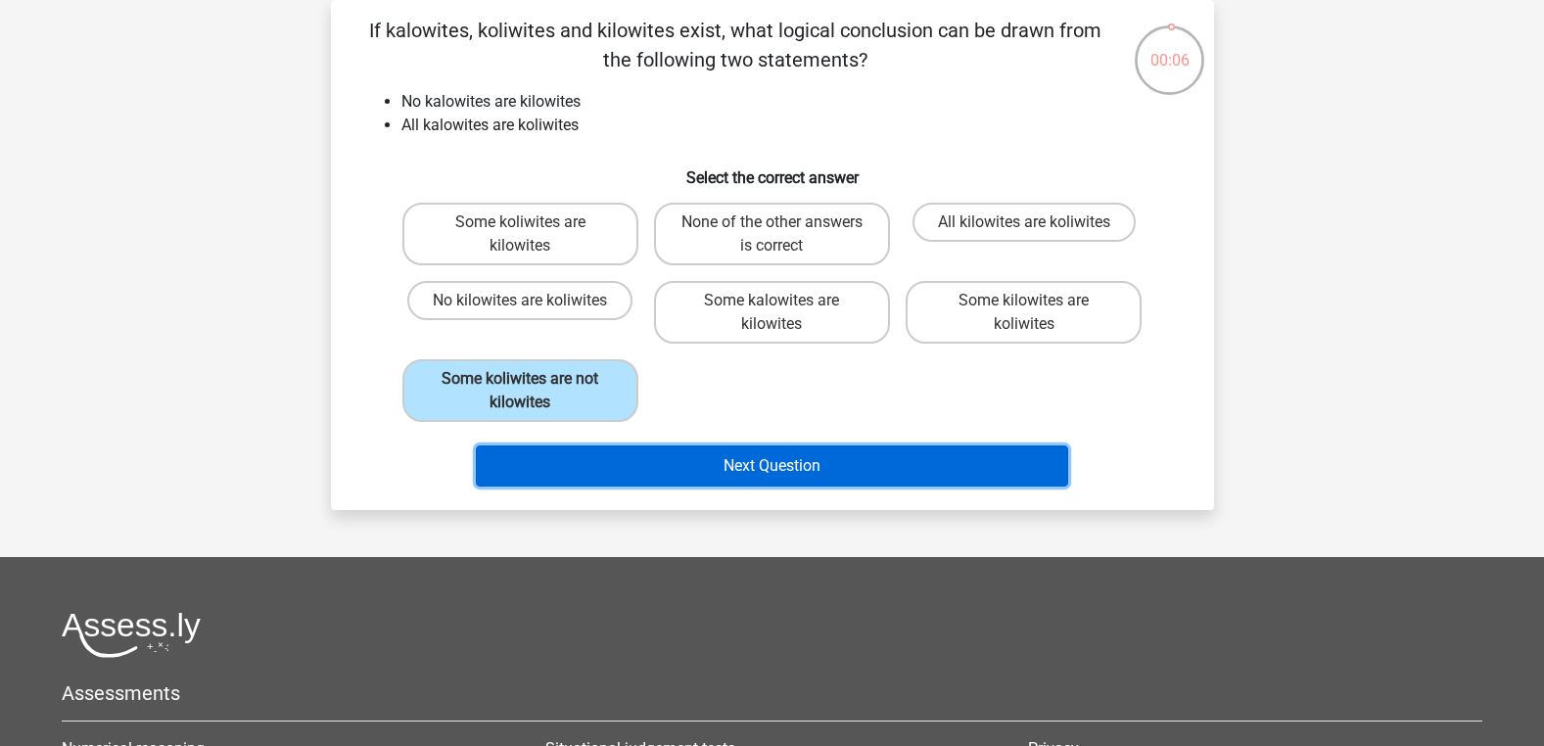
click at [708, 472] on button "Next Question" at bounding box center [772, 466] width 592 height 41
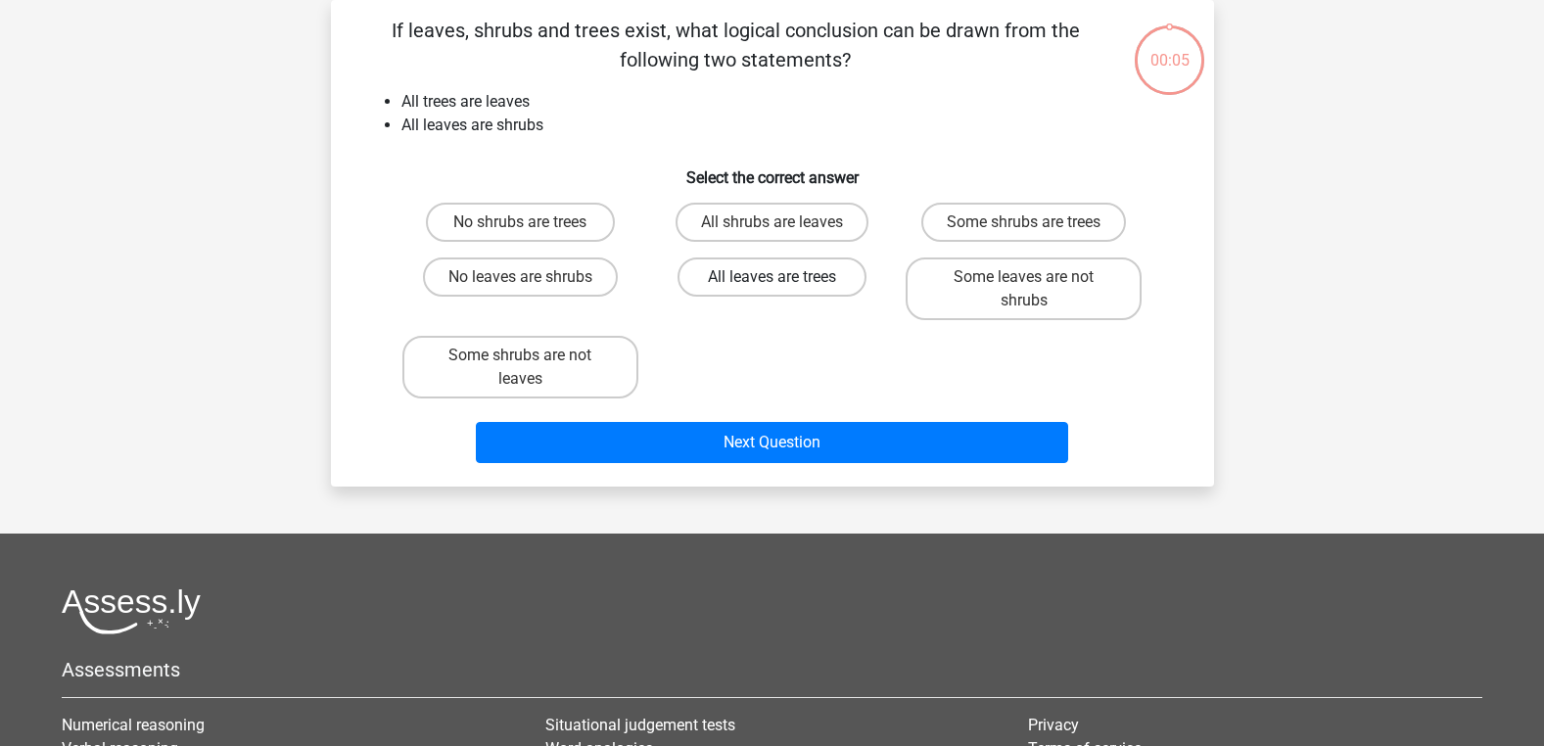
click at [789, 265] on label "All leaves are trees" at bounding box center [772, 277] width 189 height 39
click at [784, 277] on input "All leaves are trees" at bounding box center [778, 283] width 13 height 13
radio input "true"
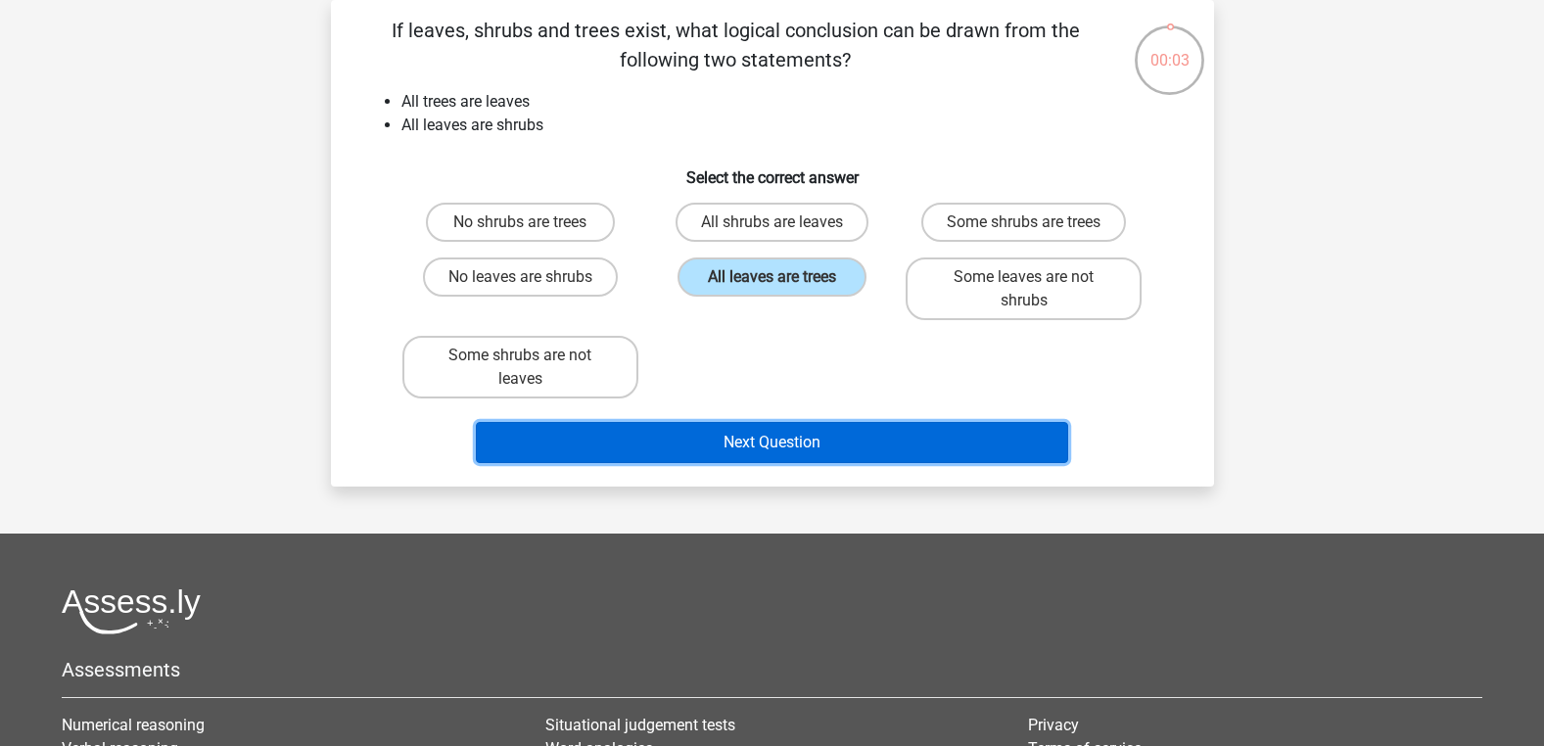
click at [829, 432] on button "Next Question" at bounding box center [772, 442] width 592 height 41
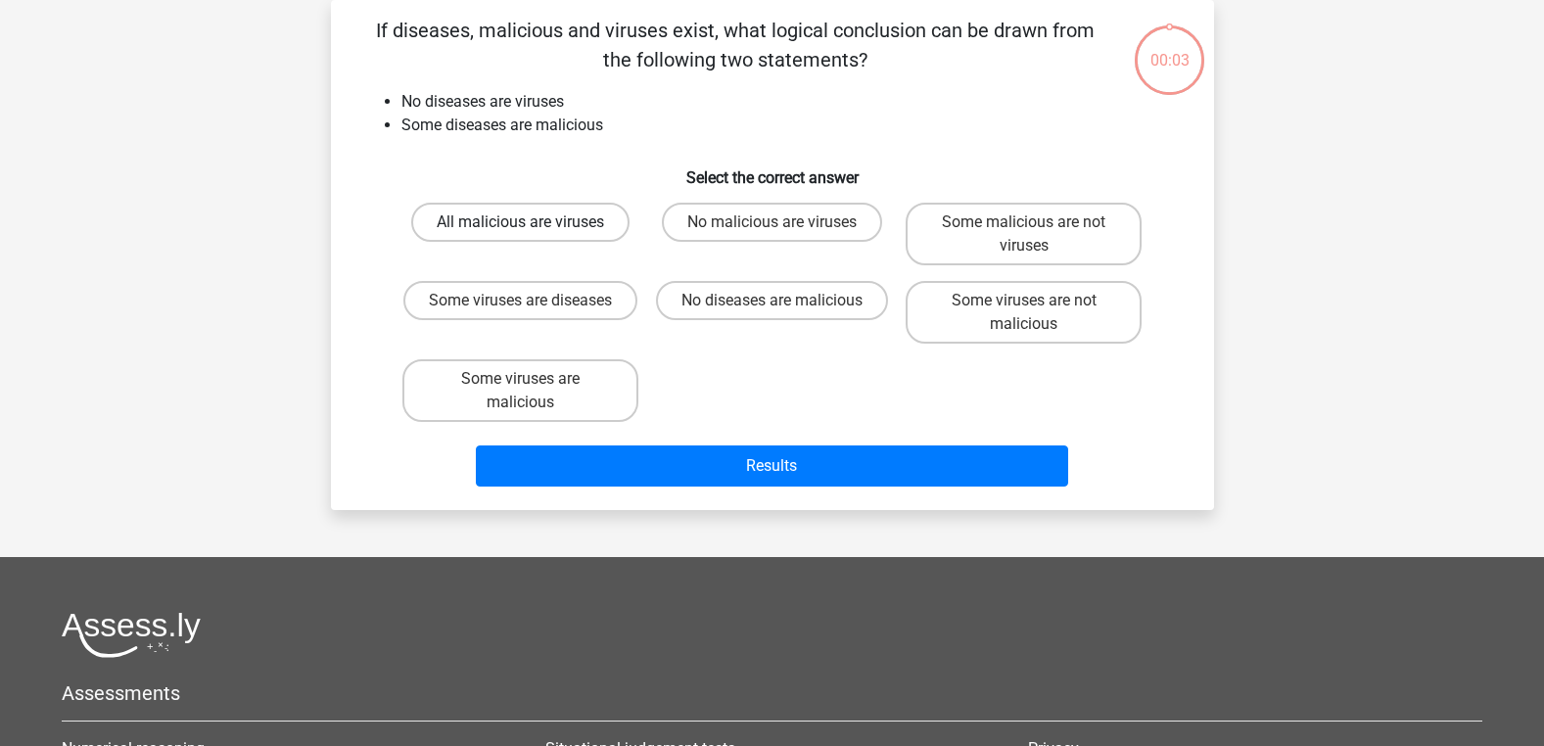
click at [585, 235] on label "All malicious are viruses" at bounding box center [520, 222] width 218 height 39
click at [533, 235] on input "All malicious are viruses" at bounding box center [526, 228] width 13 height 13
radio input "true"
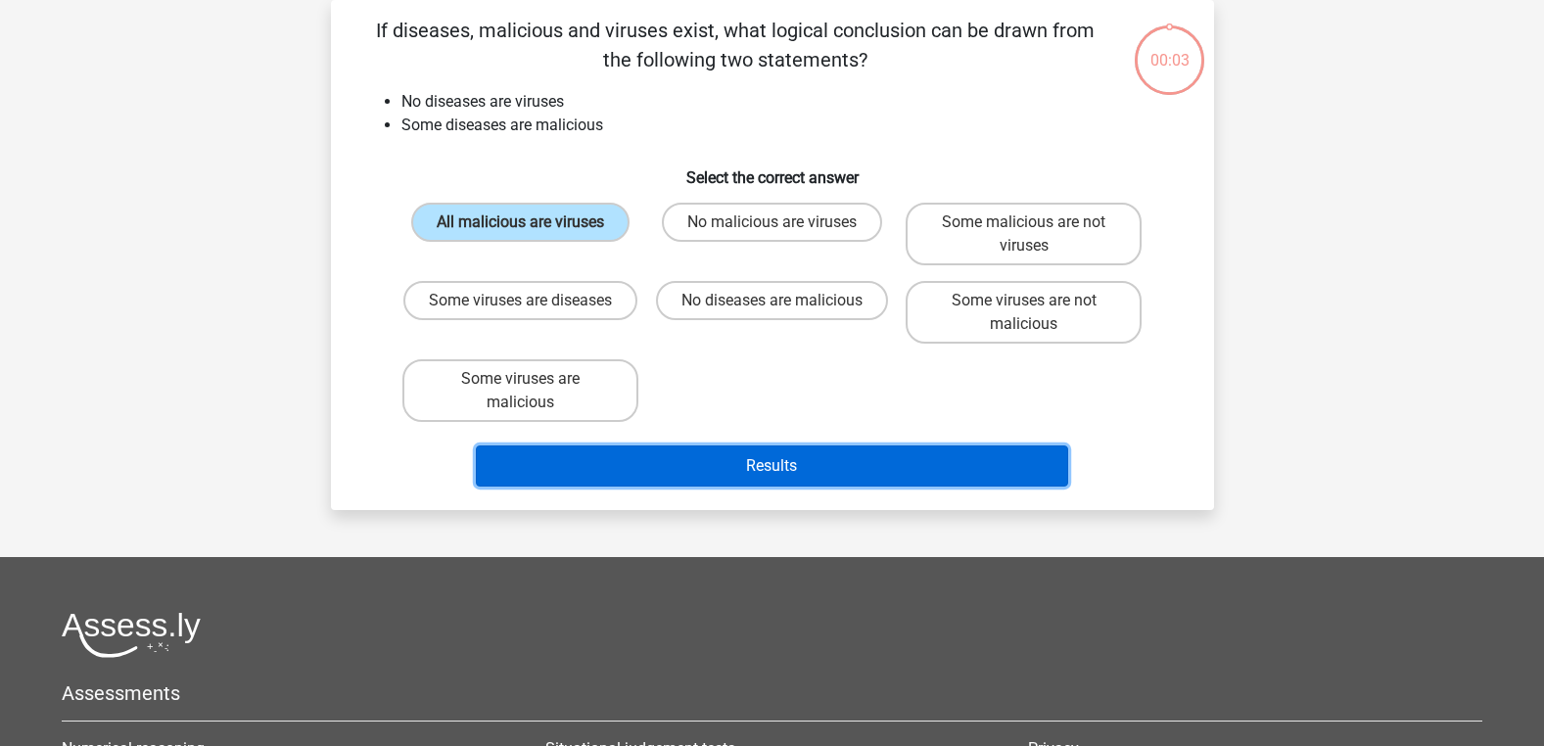
click at [680, 458] on button "Results" at bounding box center [772, 466] width 592 height 41
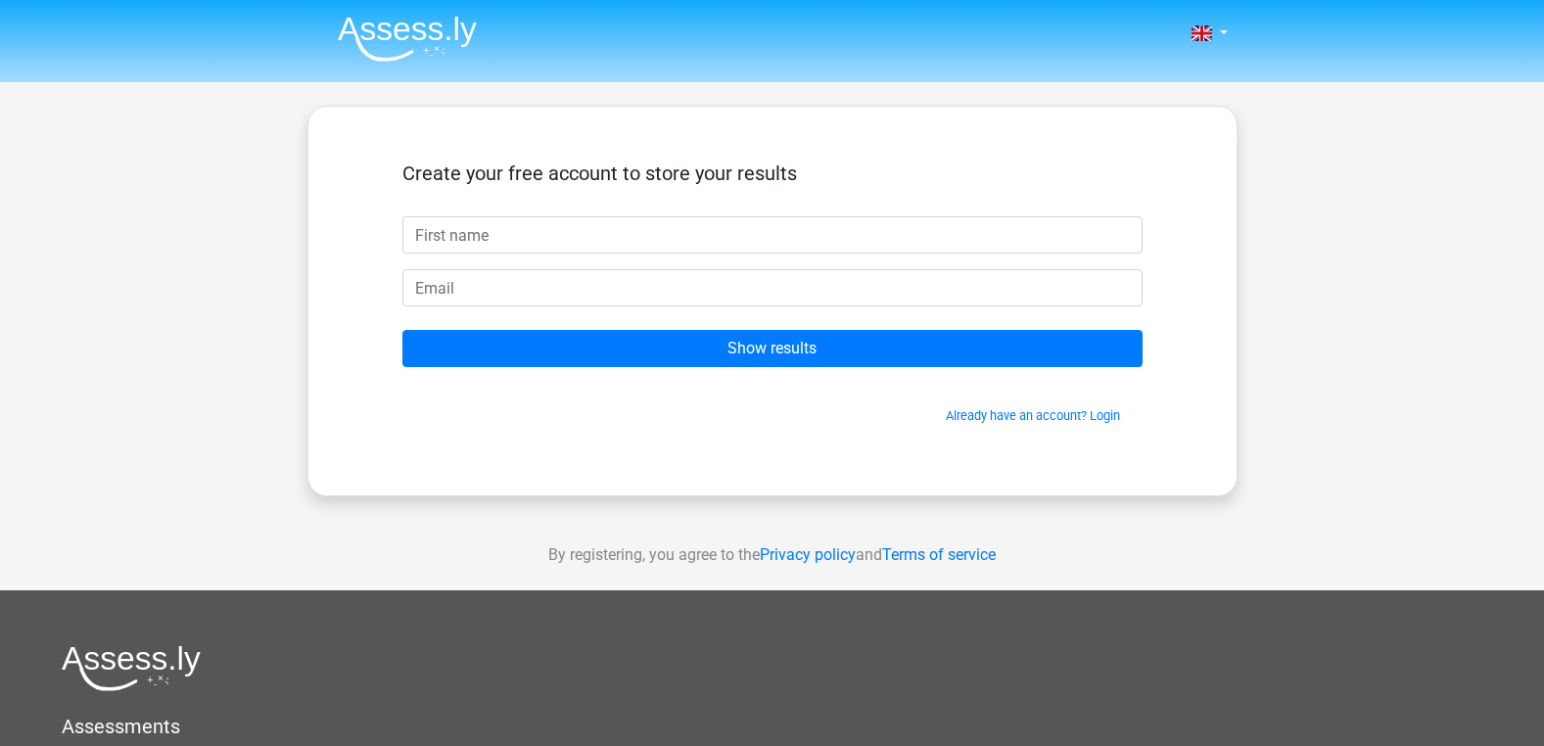
click at [762, 445] on div "Create your free account to store your results Show results Already have an acc…" at bounding box center [772, 301] width 834 height 295
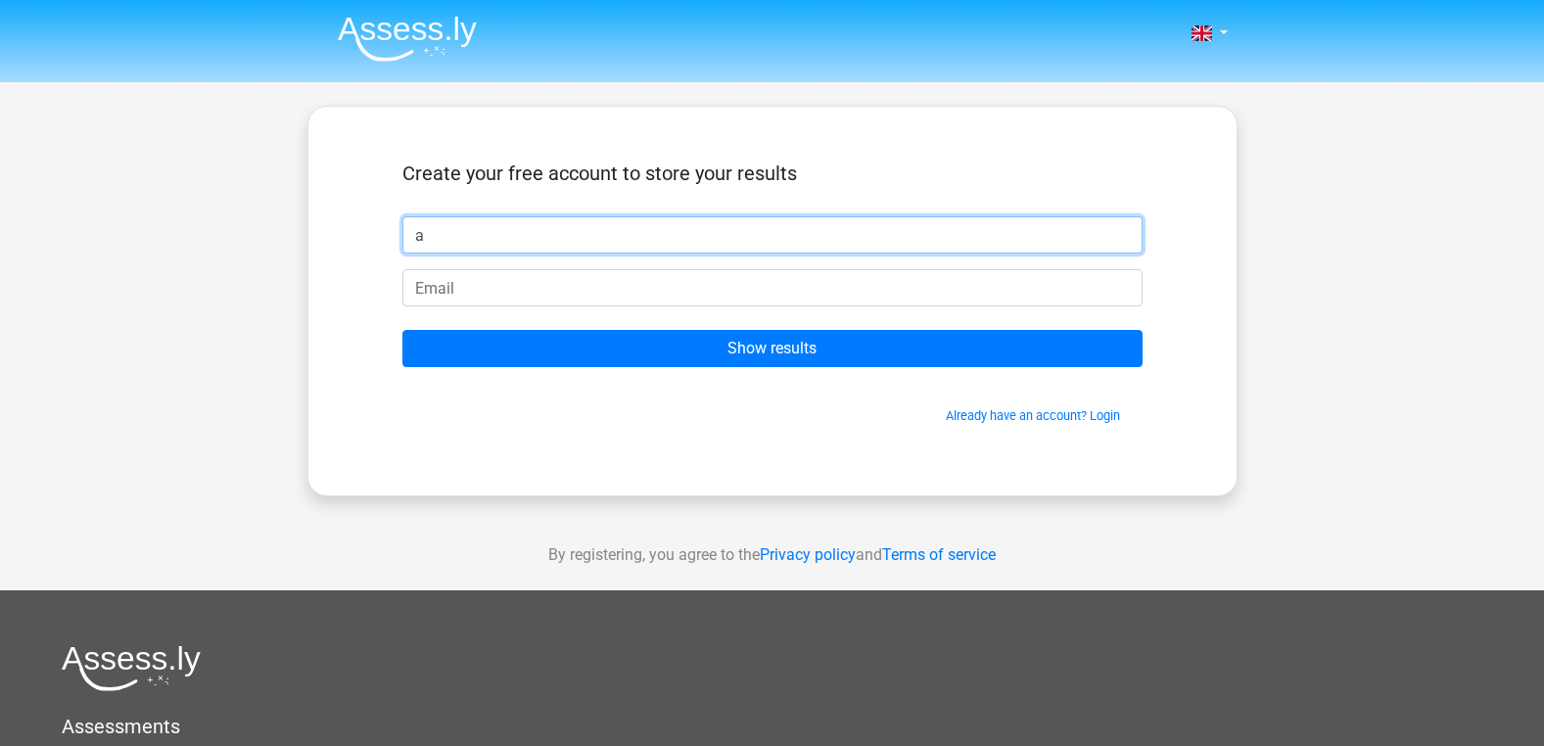
click at [879, 242] on input "a" at bounding box center [772, 234] width 740 height 37
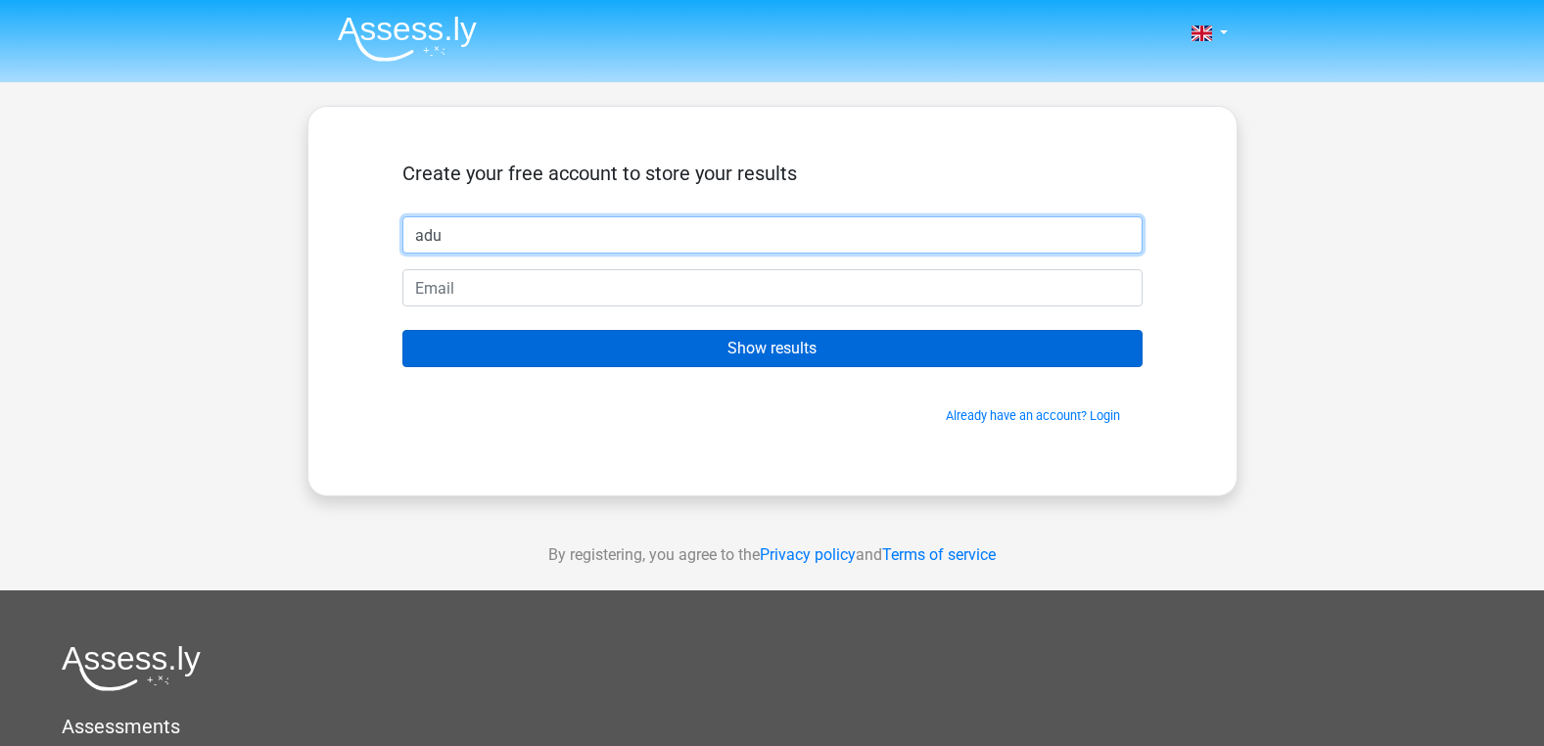
type input "adu"
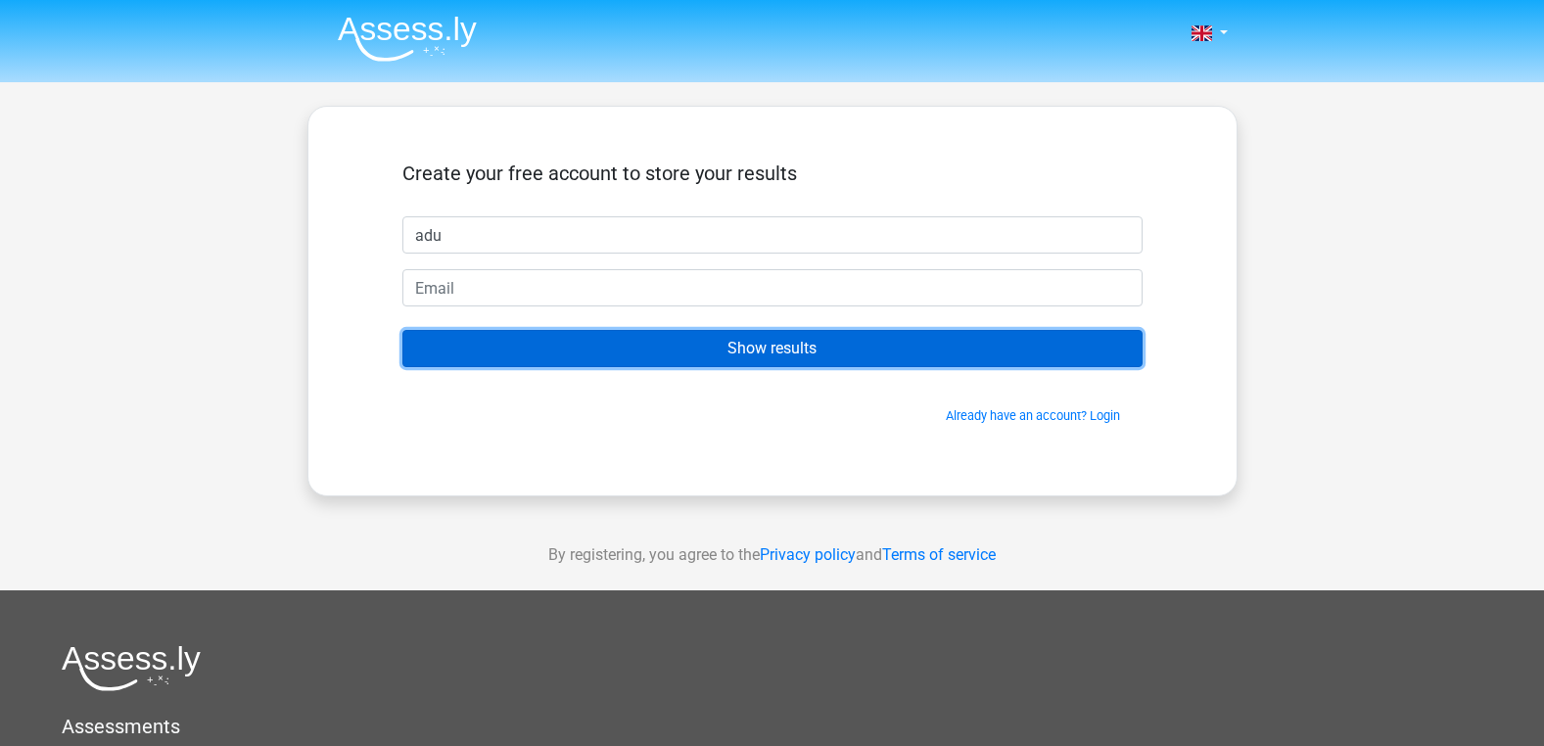
click at [769, 353] on input "Show results" at bounding box center [772, 348] width 740 height 37
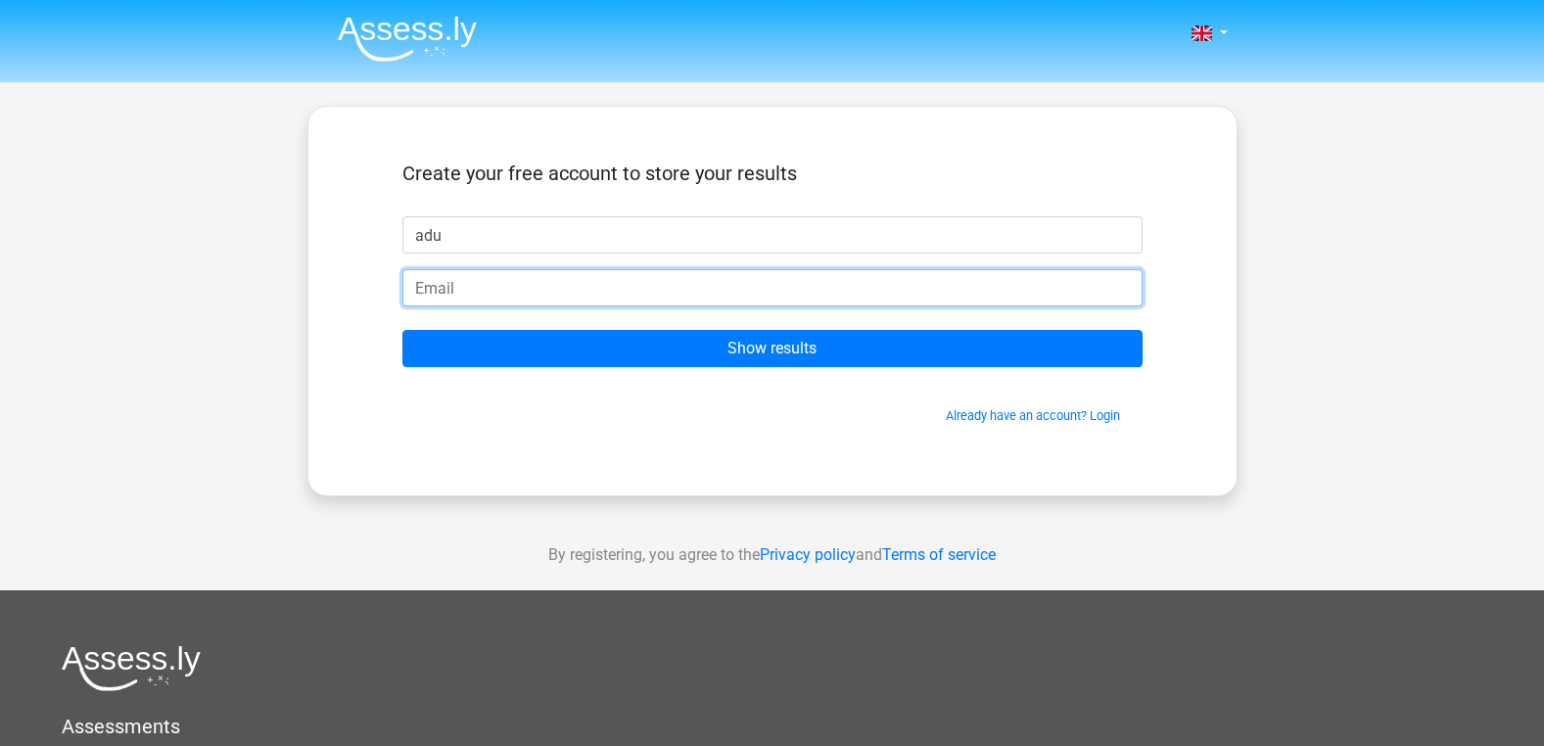
click at [637, 297] on input "email" at bounding box center [772, 287] width 740 height 37
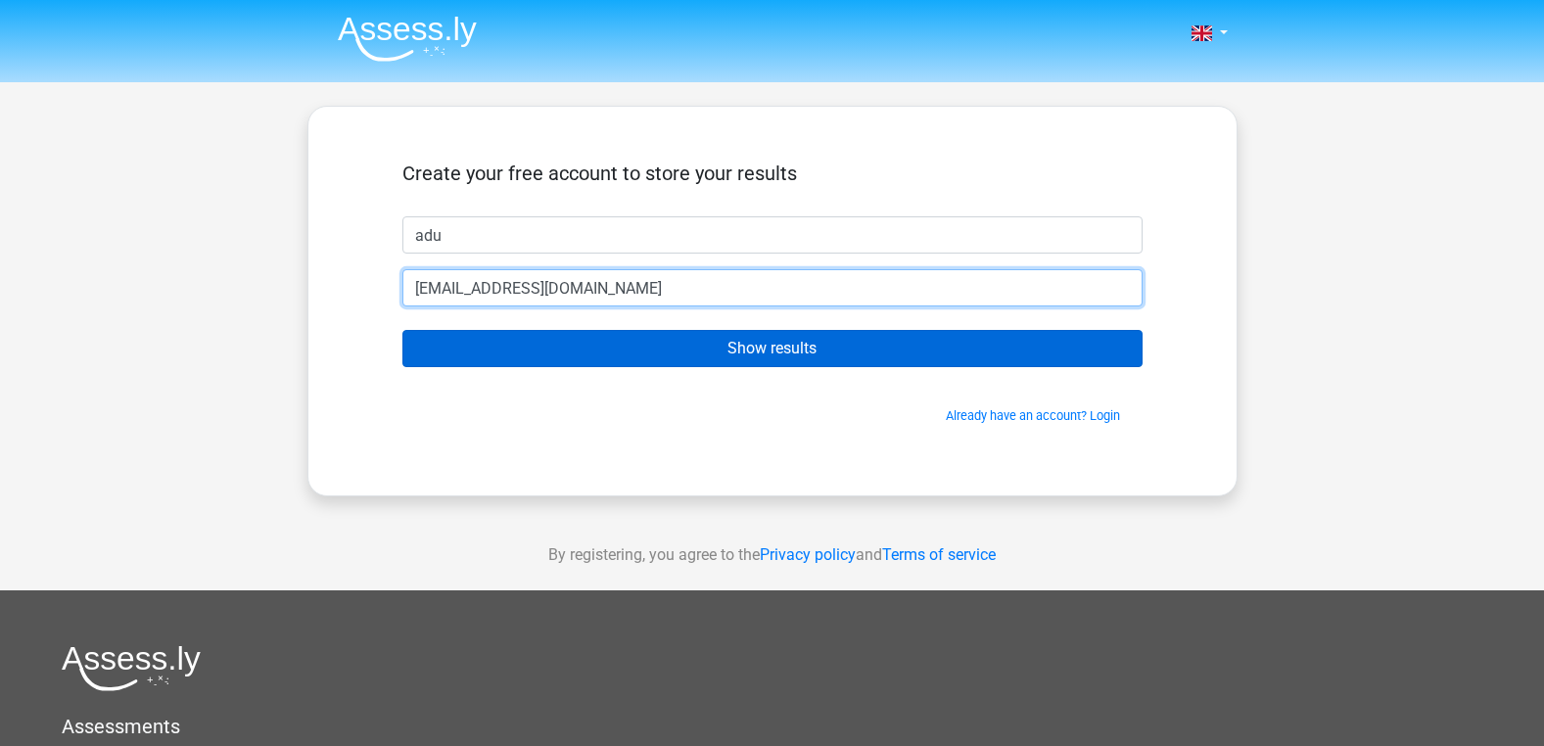
type input "[EMAIL_ADDRESS][DOMAIN_NAME]"
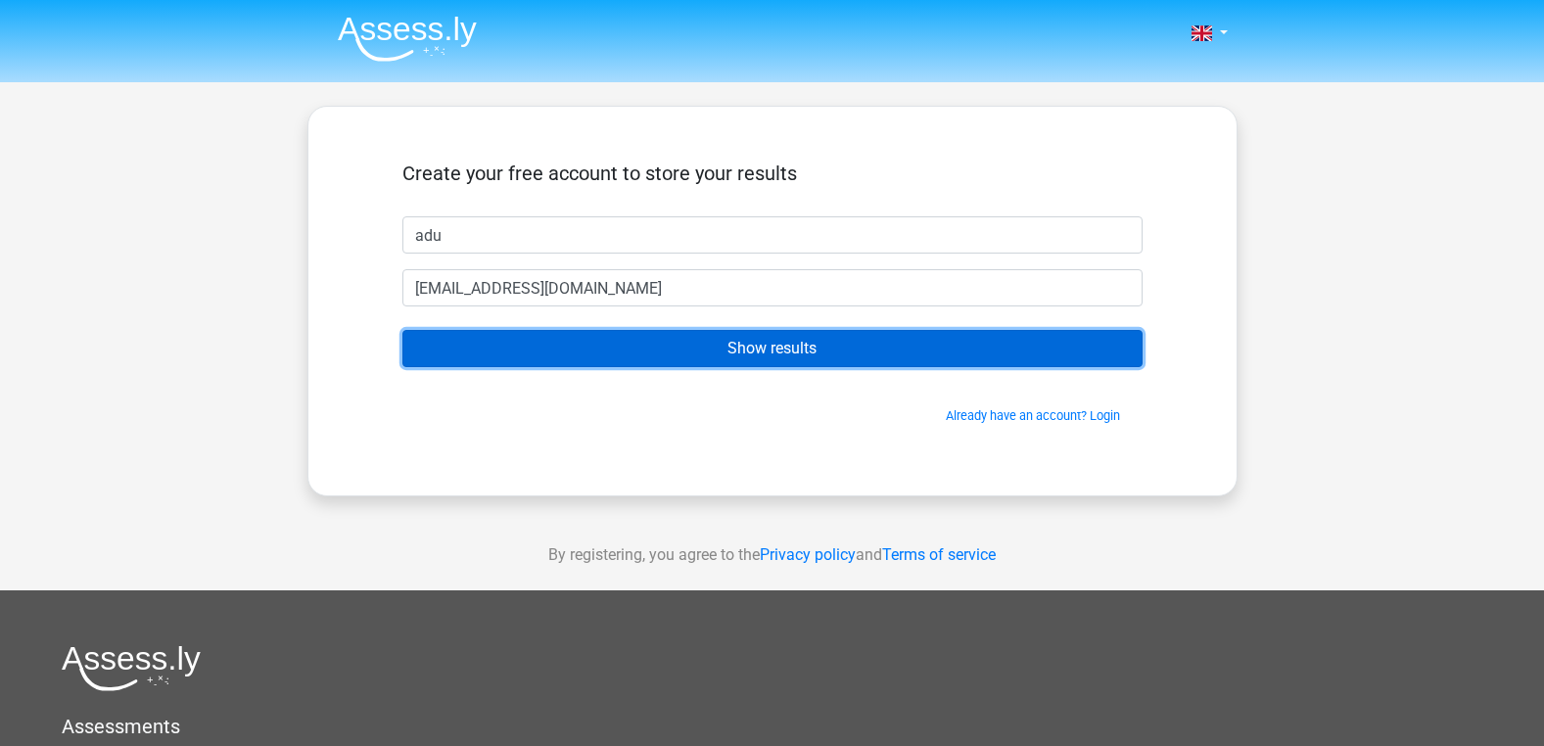
click at [649, 339] on input "Show results" at bounding box center [772, 348] width 740 height 37
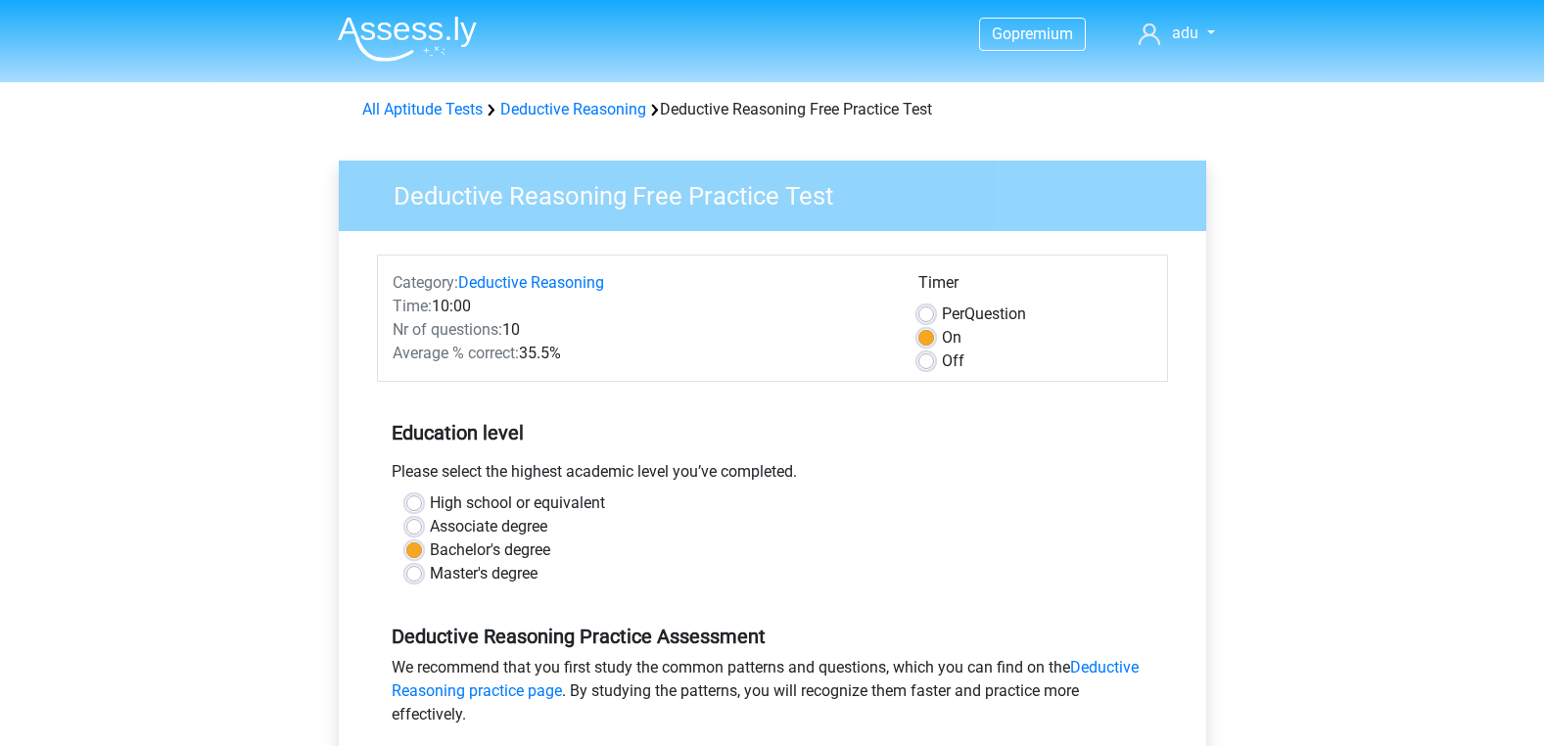
scroll to position [470, 0]
